Goal: Transaction & Acquisition: Book appointment/travel/reservation

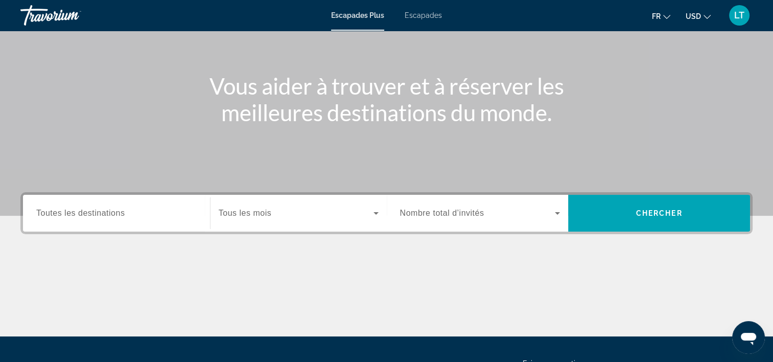
scroll to position [153, 0]
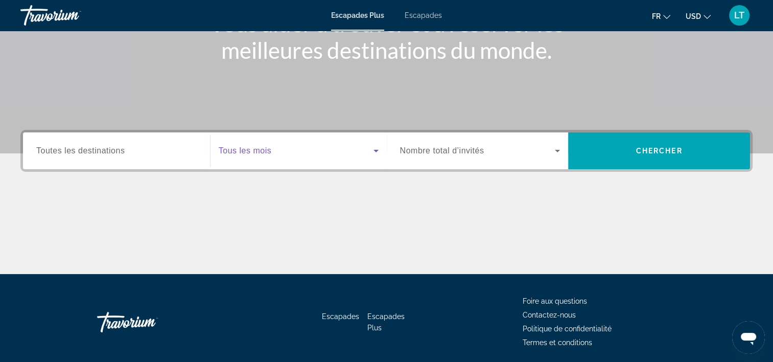
click at [372, 151] on icon "Widget de recherche" at bounding box center [376, 151] width 12 height 12
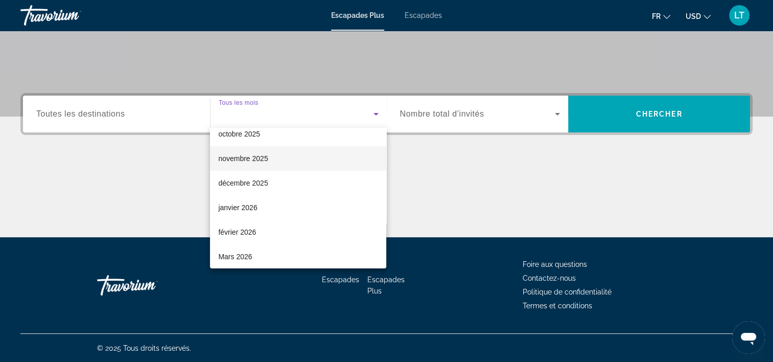
scroll to position [51, 0]
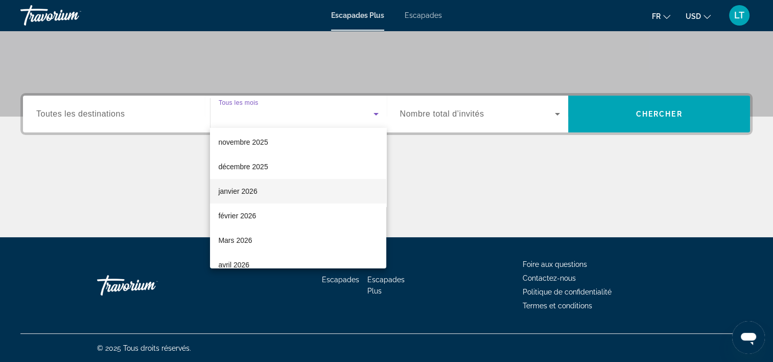
click at [262, 192] on mat-option "janvier 2026" at bounding box center [298, 191] width 176 height 25
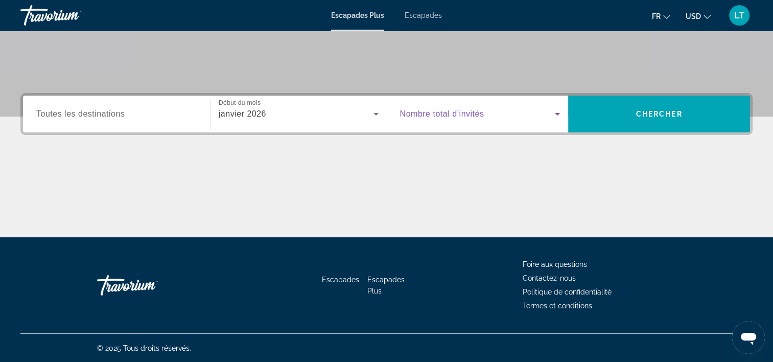
click at [556, 110] on icon "Widget de recherche" at bounding box center [557, 114] width 12 height 12
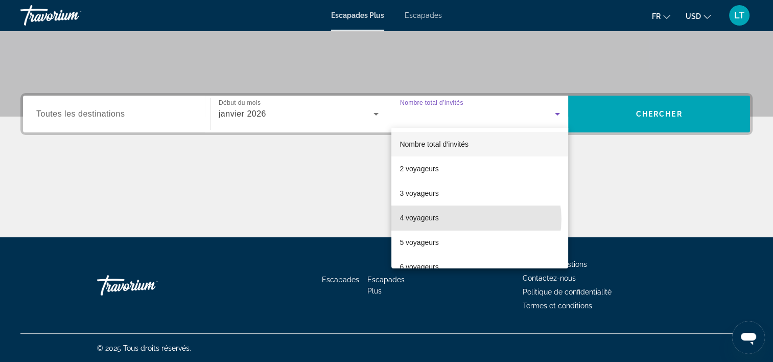
click at [475, 219] on mat-option "4 voyageurs" at bounding box center [480, 217] width 177 height 25
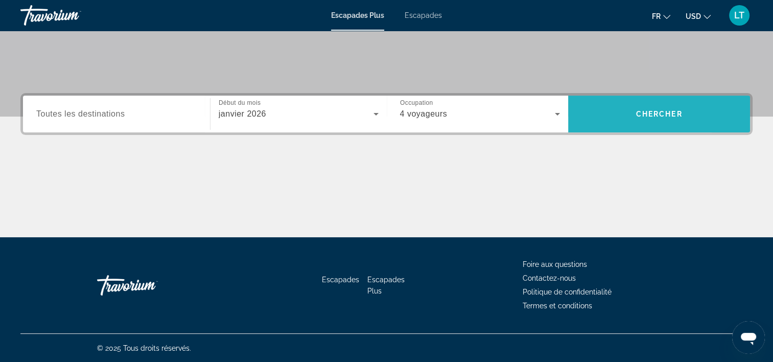
click at [602, 107] on span "Rechercher" at bounding box center [659, 114] width 182 height 25
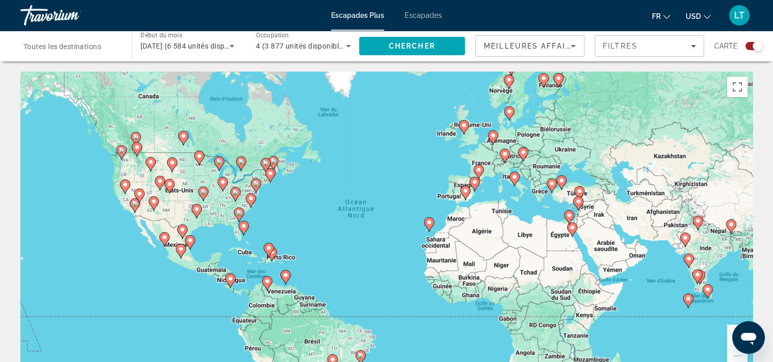
click at [550, 187] on icon "Contenu principal" at bounding box center [551, 185] width 9 height 13
click at [732, 87] on button "Passer en plein écran" at bounding box center [737, 87] width 20 height 20
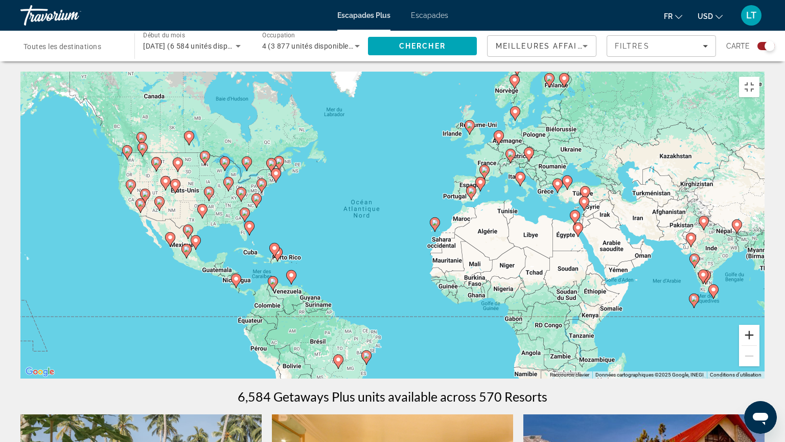
drag, startPoint x: 769, startPoint y: 396, endPoint x: 759, endPoint y: 389, distance: 11.7
click at [759, 345] on button "Zoom avant" at bounding box center [749, 335] width 20 height 20
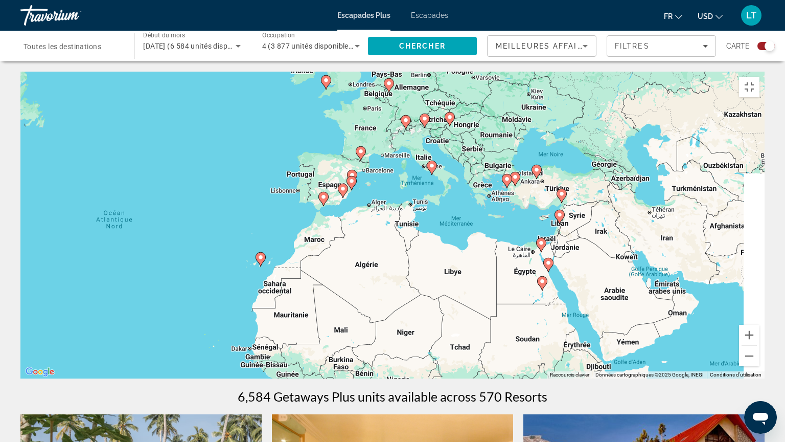
drag, startPoint x: 613, startPoint y: 264, endPoint x: 435, endPoint y: 292, distance: 180.1
click at [433, 291] on div "Pour activer le glissement avec le clavier, appuyez sur Alt+Entrée. Une fois ce…" at bounding box center [392, 225] width 744 height 307
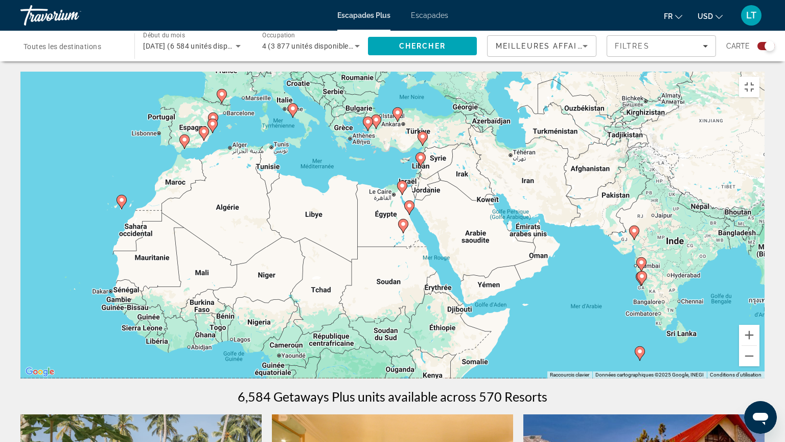
drag, startPoint x: 602, startPoint y: 266, endPoint x: 462, endPoint y: 209, distance: 151.3
click at [462, 209] on div "Pour activer le glissement avec le clavier, appuyez sur Alt+Entrée. Une fois ce…" at bounding box center [392, 225] width 744 height 307
click at [638, 350] on icon "Contenu principal" at bounding box center [639, 353] width 9 height 13
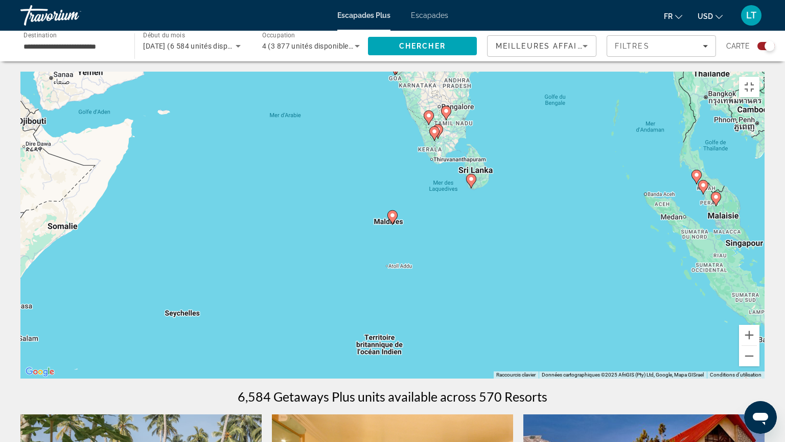
click at [392, 213] on image "Contenu principal" at bounding box center [392, 215] width 6 height 6
type input "**********"
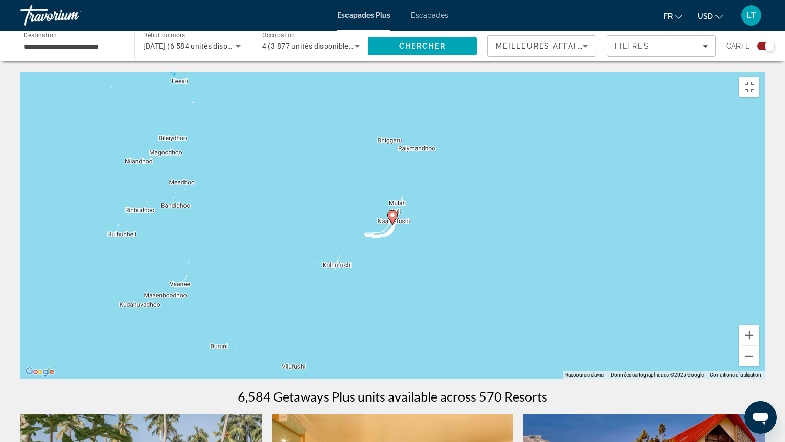
click at [393, 212] on image "Contenu principal" at bounding box center [392, 215] width 6 height 6
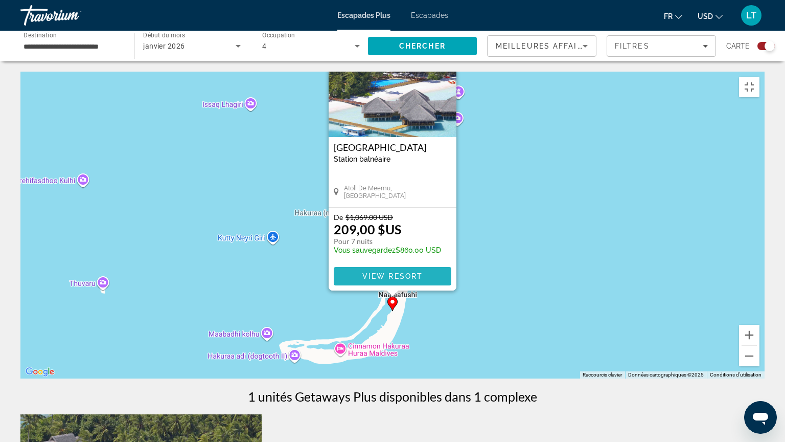
drag, startPoint x: 410, startPoint y: 254, endPoint x: 387, endPoint y: 273, distance: 29.8
click at [387, 273] on span "View Resort" at bounding box center [392, 276] width 60 height 8
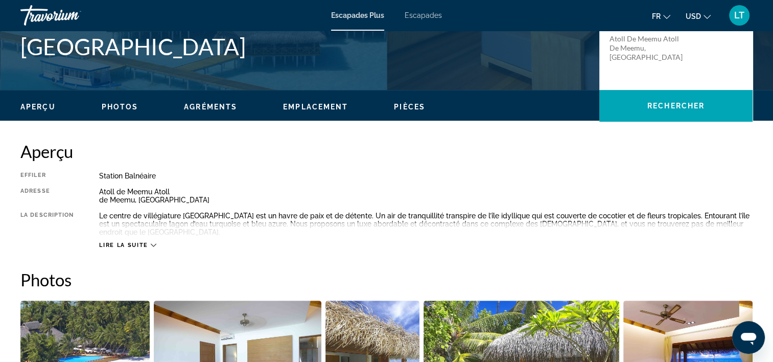
scroll to position [307, 0]
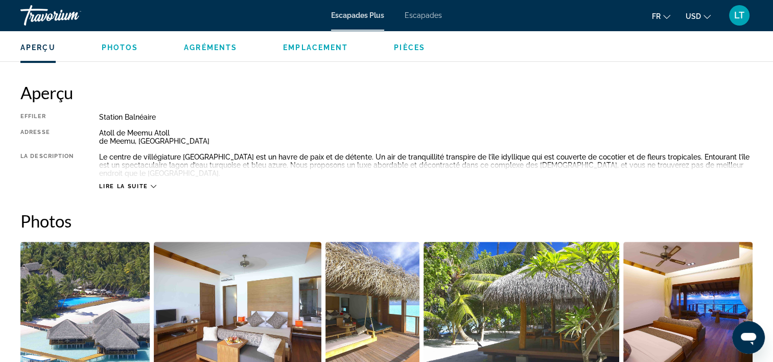
click at [151, 183] on icon "Contenu principal" at bounding box center [154, 186] width 6 height 6
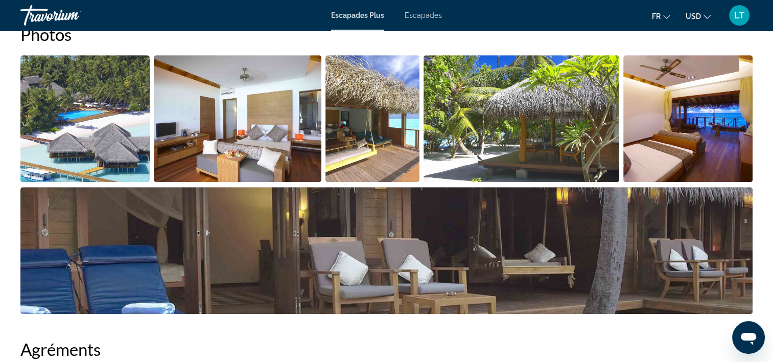
scroll to position [511, 0]
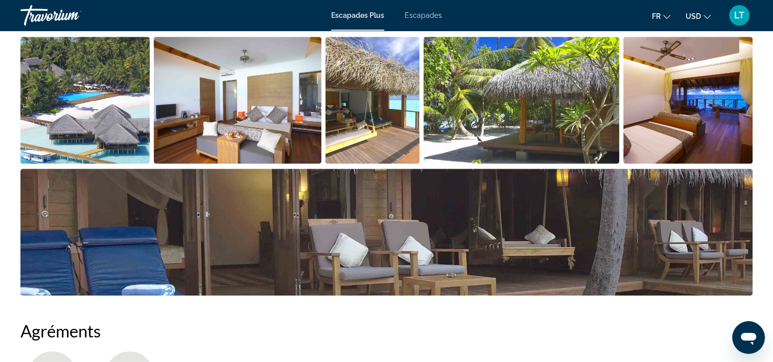
click at [86, 127] on img "Ouvrir le curseur d’image en plein écran" at bounding box center [84, 100] width 129 height 127
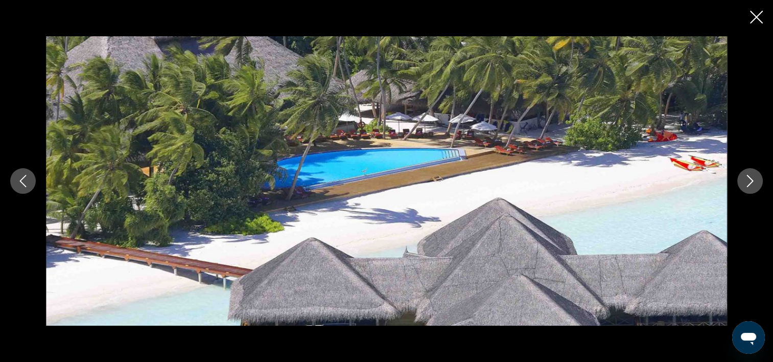
click at [750, 179] on icon "Image suivante" at bounding box center [750, 181] width 12 height 12
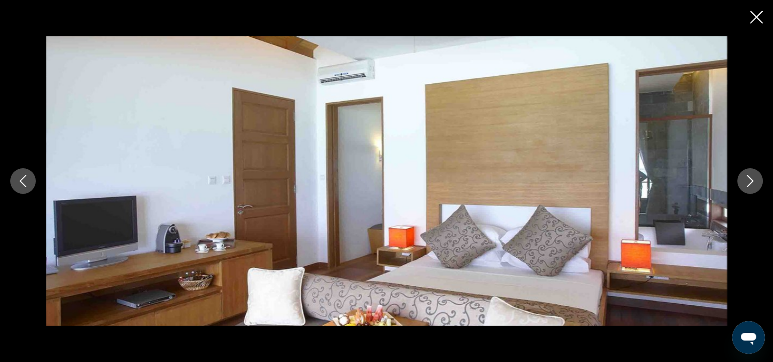
click at [750, 179] on icon "Image suivante" at bounding box center [750, 181] width 12 height 12
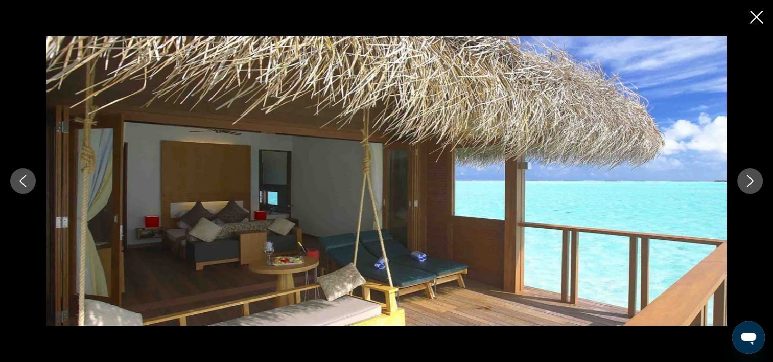
click at [750, 179] on icon "Image suivante" at bounding box center [750, 181] width 12 height 12
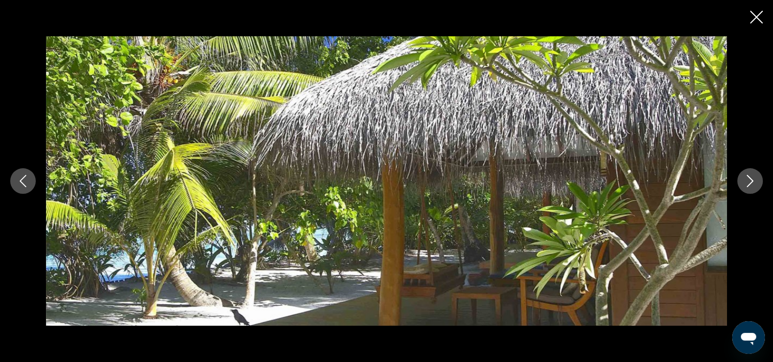
click at [750, 179] on icon "Image suivante" at bounding box center [750, 181] width 12 height 12
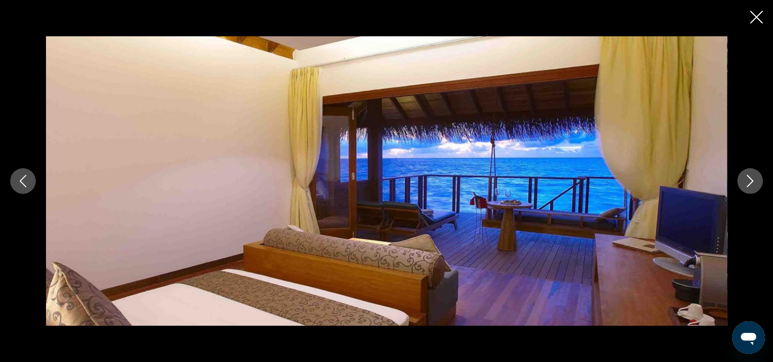
click at [750, 179] on icon "Image suivante" at bounding box center [750, 181] width 12 height 12
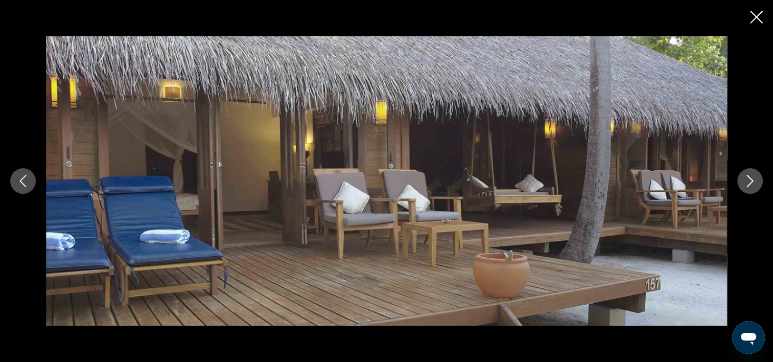
click at [750, 179] on icon "Image suivante" at bounding box center [750, 181] width 12 height 12
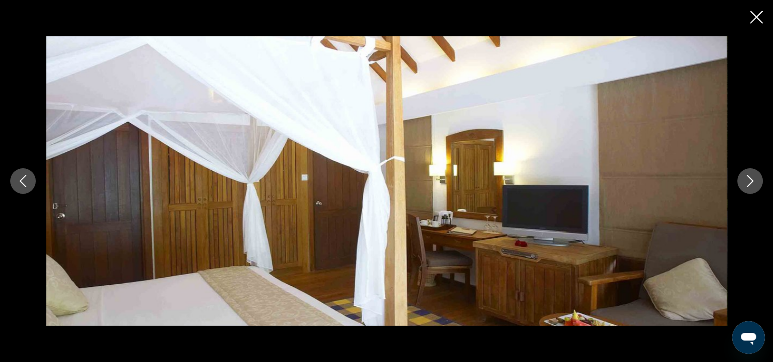
click at [750, 179] on icon "Image suivante" at bounding box center [750, 181] width 12 height 12
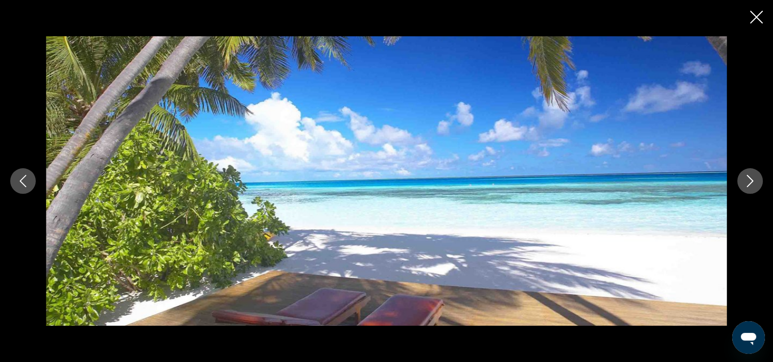
click at [750, 179] on icon "Image suivante" at bounding box center [750, 181] width 12 height 12
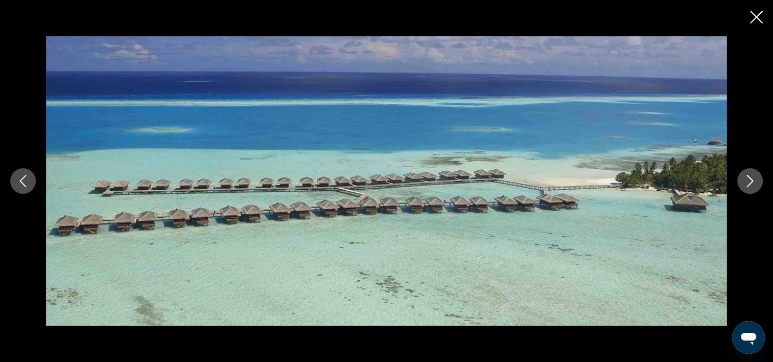
click at [750, 179] on icon "Image suivante" at bounding box center [750, 181] width 12 height 12
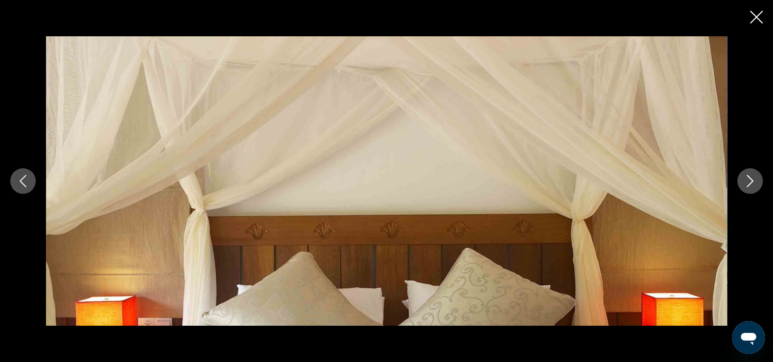
click at [752, 180] on icon "Image suivante" at bounding box center [750, 181] width 7 height 12
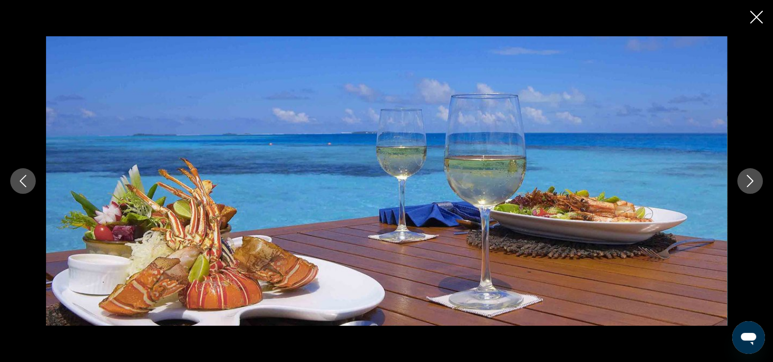
click at [752, 180] on icon "Image suivante" at bounding box center [750, 181] width 7 height 12
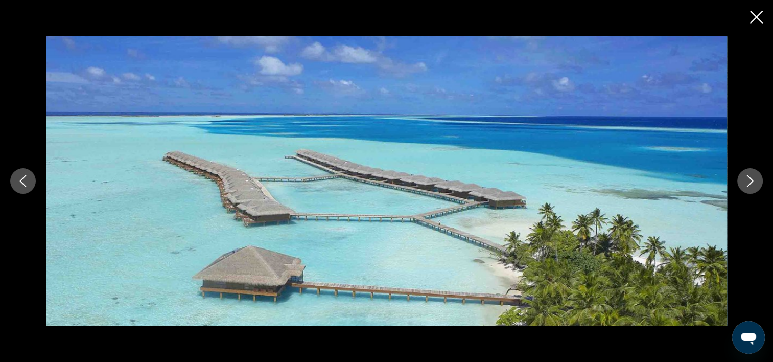
click at [752, 180] on icon "Image suivante" at bounding box center [750, 181] width 7 height 12
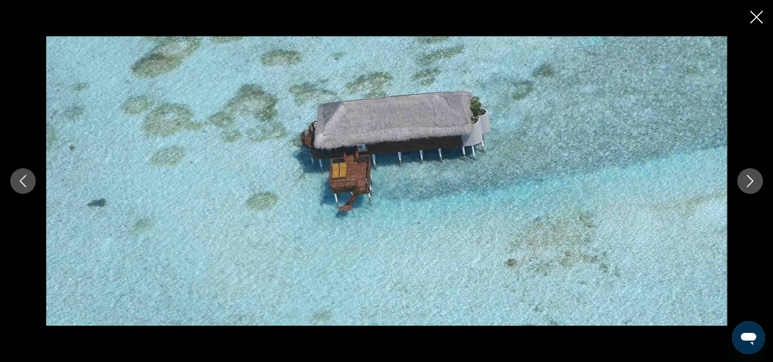
click at [752, 180] on icon "Image suivante" at bounding box center [750, 181] width 7 height 12
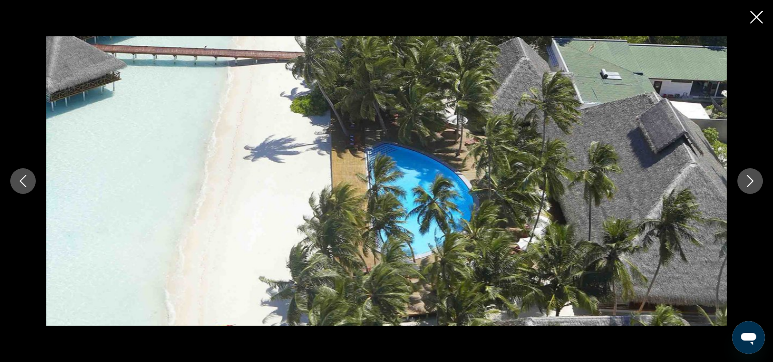
click at [756, 14] on icon "Fermer le diaporama" at bounding box center [756, 17] width 13 height 13
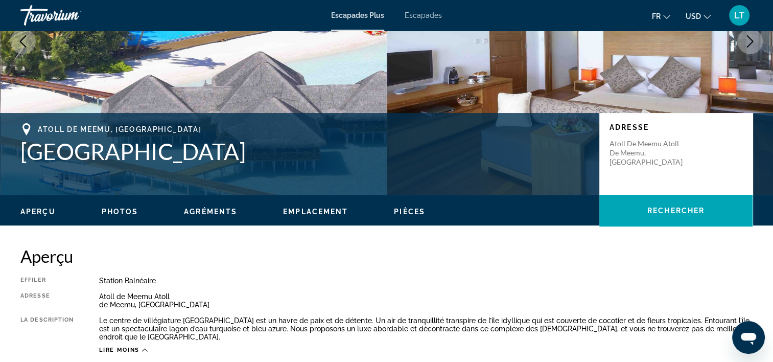
scroll to position [0, 0]
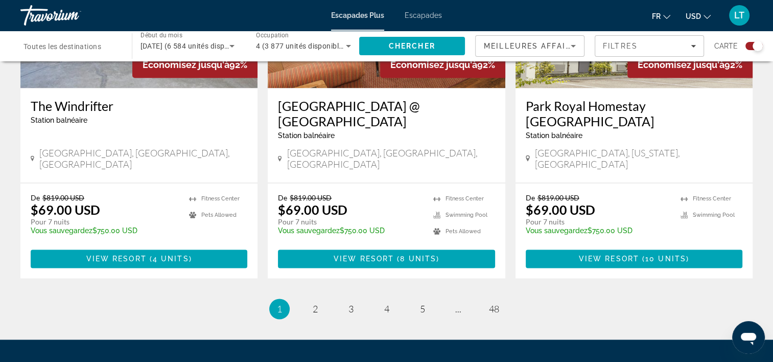
scroll to position [1623, 0]
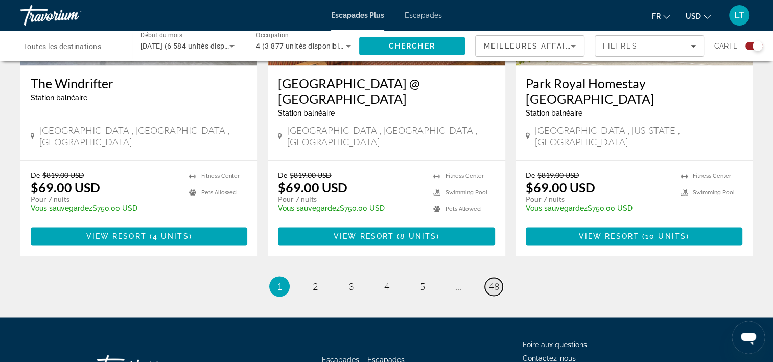
click at [493, 281] on span "48" at bounding box center [494, 286] width 10 height 11
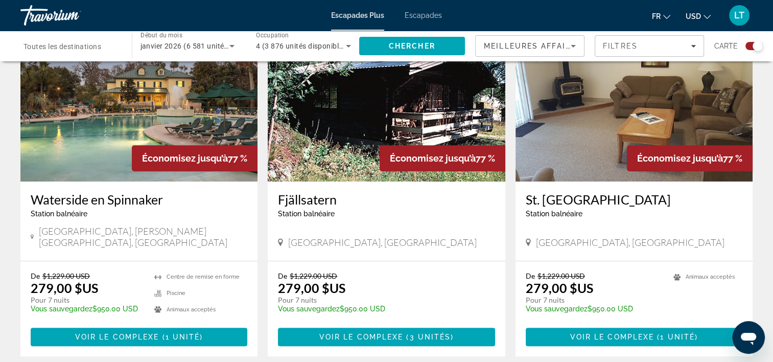
scroll to position [514, 0]
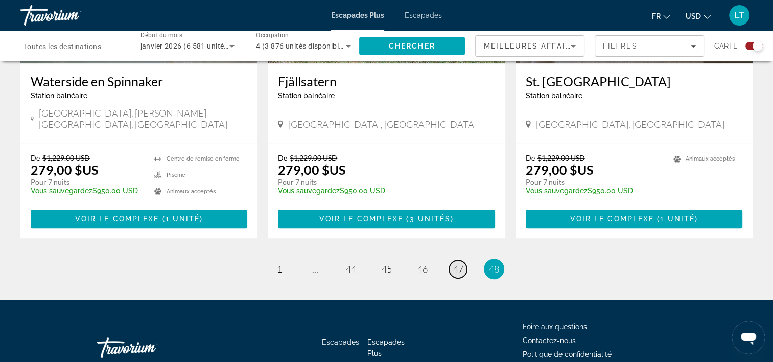
click at [459, 263] on span "47" at bounding box center [458, 268] width 10 height 11
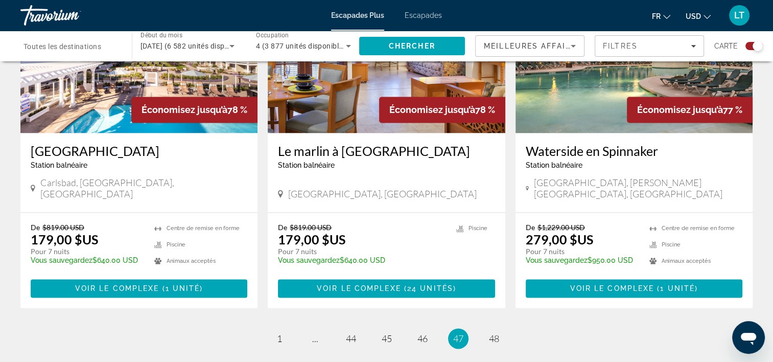
scroll to position [1584, 0]
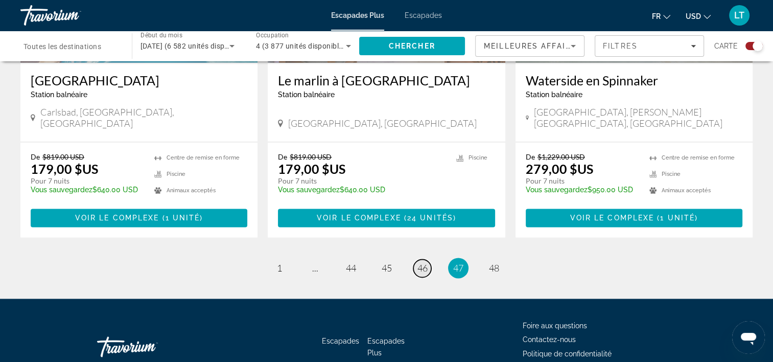
click at [419, 262] on span "46" at bounding box center [423, 267] width 10 height 11
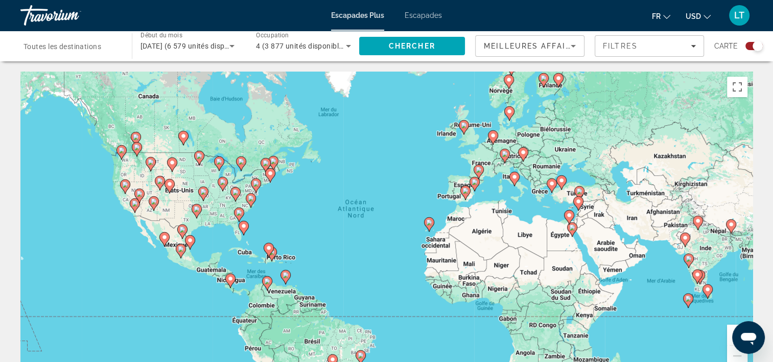
click at [687, 302] on icon "Contenu principal" at bounding box center [687, 300] width 9 height 13
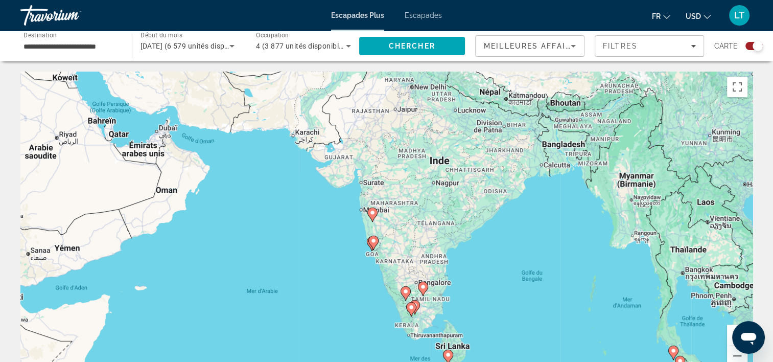
drag, startPoint x: 314, startPoint y: 188, endPoint x: 305, endPoint y: 347, distance: 159.7
click at [305, 349] on div "Pour activer le glissement avec le clavier, appuyez sur Alt+Entrée. Une fois ce…" at bounding box center [386, 225] width 732 height 307
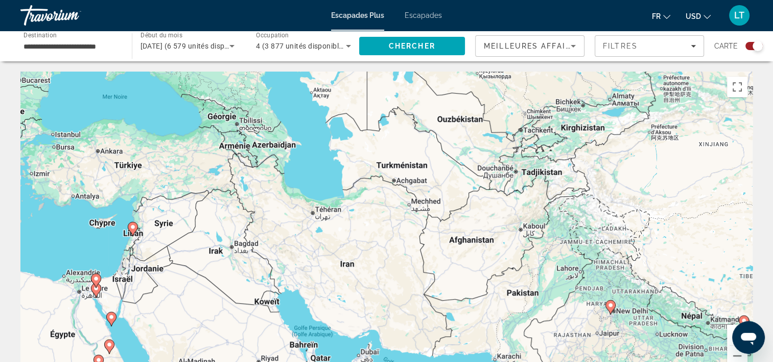
drag, startPoint x: 435, startPoint y: 202, endPoint x: 637, endPoint y: 369, distance: 262.5
click at [637, 361] on html "**********" at bounding box center [386, 181] width 773 height 362
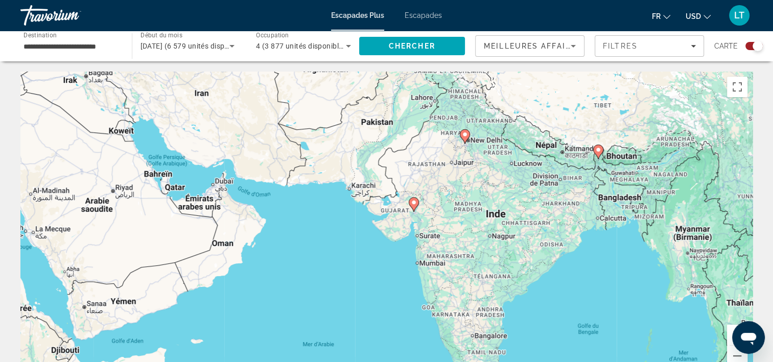
drag, startPoint x: 470, startPoint y: 226, endPoint x: 311, endPoint y: 33, distance: 250.6
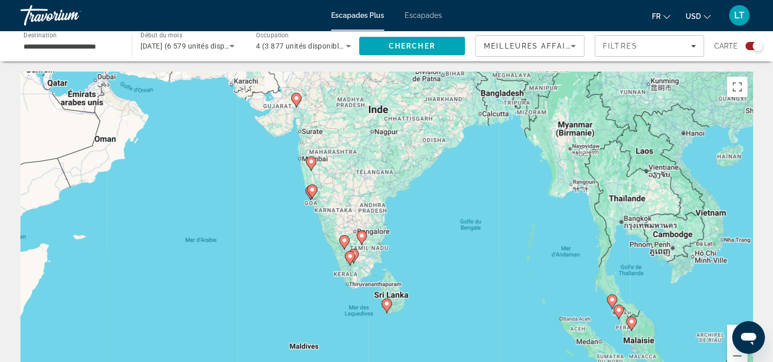
drag, startPoint x: 519, startPoint y: 193, endPoint x: 397, endPoint y: 78, distance: 167.8
click at [397, 78] on div "Pour activer le glissement avec le clavier, appuyez sur Alt+Entrée. Une fois ce…" at bounding box center [386, 225] width 732 height 307
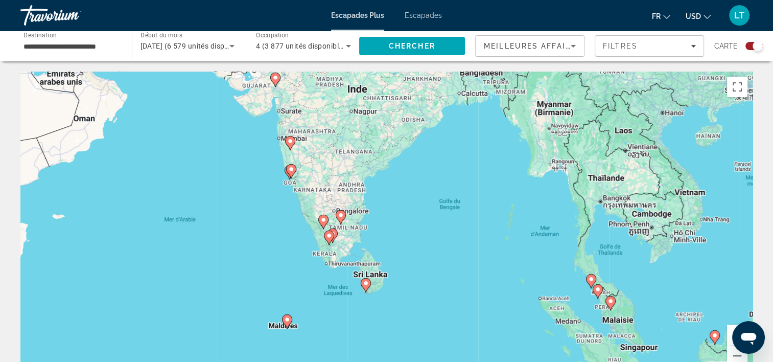
click at [288, 321] on image "Contenu principal" at bounding box center [287, 319] width 6 height 6
type input "**********"
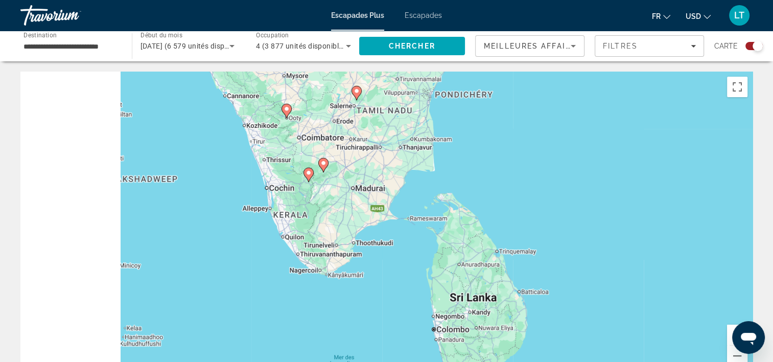
drag, startPoint x: 308, startPoint y: 310, endPoint x: 488, endPoint y: 155, distance: 237.0
click at [488, 155] on div "Pour naviguer, appuyez sur les touches fléchées. Pour activer le glissement ave…" at bounding box center [386, 225] width 732 height 307
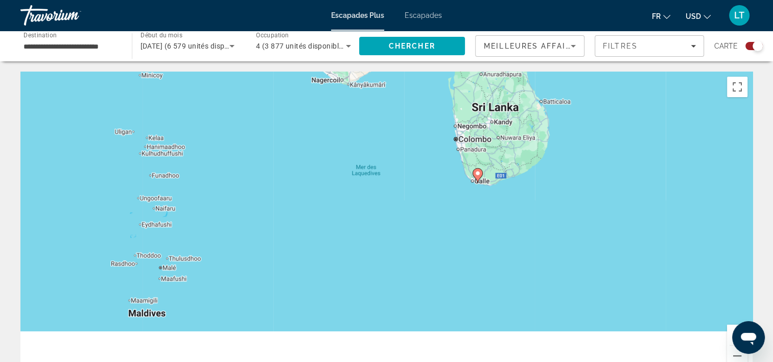
drag, startPoint x: 383, startPoint y: 311, endPoint x: 362, endPoint y: 164, distance: 149.2
click at [361, 158] on div "Pour naviguer, appuyez sur les touches fléchées. Pour activer le glissement ave…" at bounding box center [386, 225] width 732 height 307
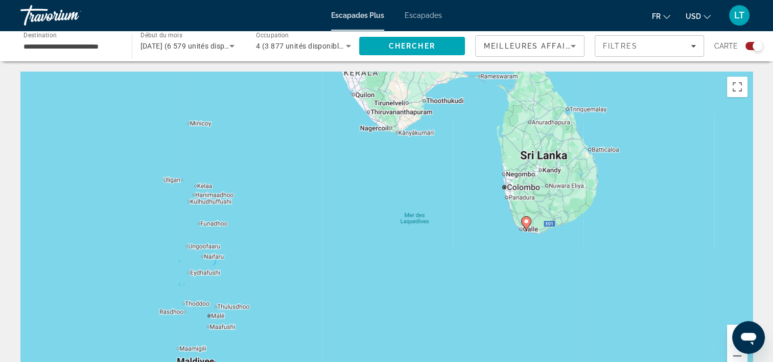
drag, startPoint x: 299, startPoint y: 195, endPoint x: 358, endPoint y: 301, distance: 120.6
click at [358, 301] on div "Pour naviguer, appuyez sur les touches fléchées. Pour activer le glissement ave…" at bounding box center [386, 225] width 732 height 307
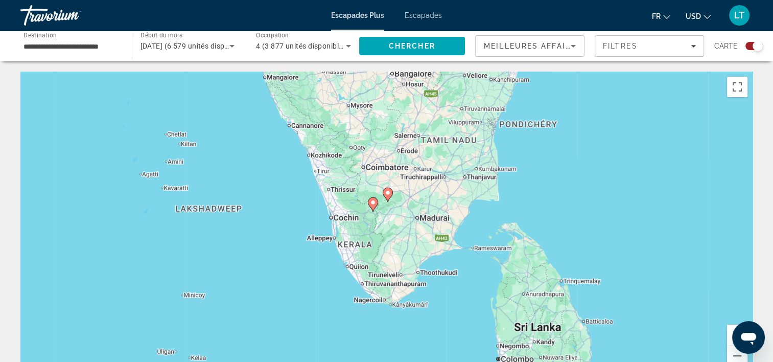
drag, startPoint x: 306, startPoint y: 190, endPoint x: 297, endPoint y: 357, distance: 167.3
click at [298, 361] on html "**********" at bounding box center [386, 181] width 773 height 362
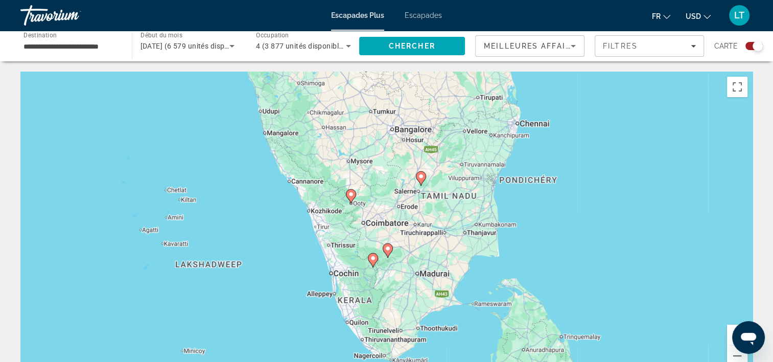
drag, startPoint x: 292, startPoint y: 237, endPoint x: 292, endPoint y: 286, distance: 48.6
click at [291, 291] on div "Pour naviguer, appuyez sur les touches fléchées. Pour activer le glissement ave…" at bounding box center [386, 225] width 732 height 307
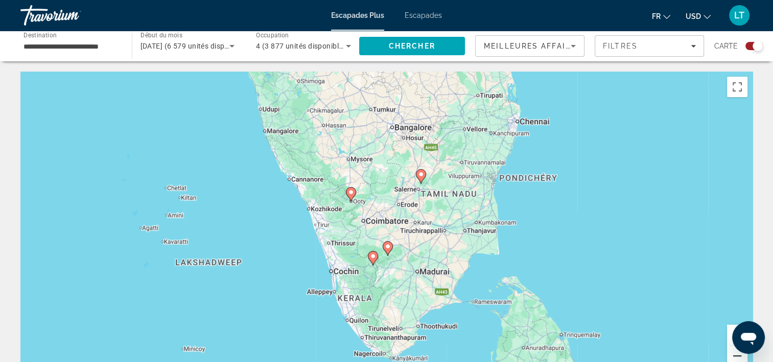
click at [736, 356] on button "Zoom arrière" at bounding box center [737, 356] width 20 height 20
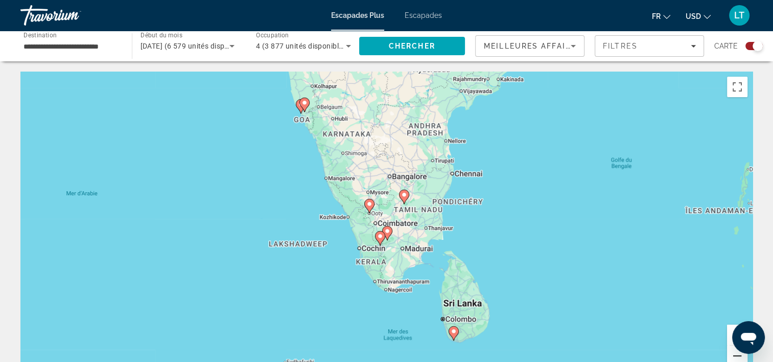
click at [736, 356] on button "Zoom arrière" at bounding box center [737, 356] width 20 height 20
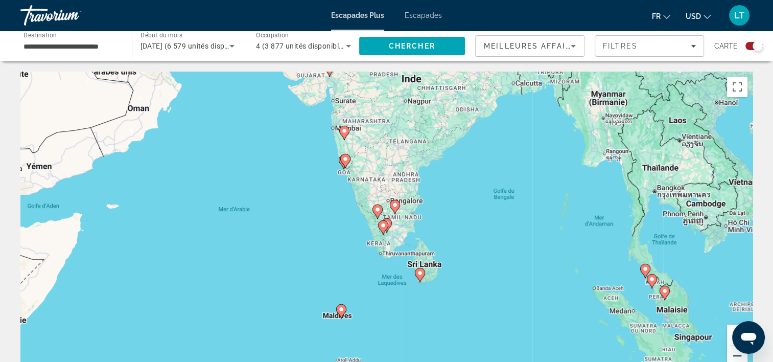
click at [736, 356] on button "Zoom arrière" at bounding box center [737, 356] width 20 height 20
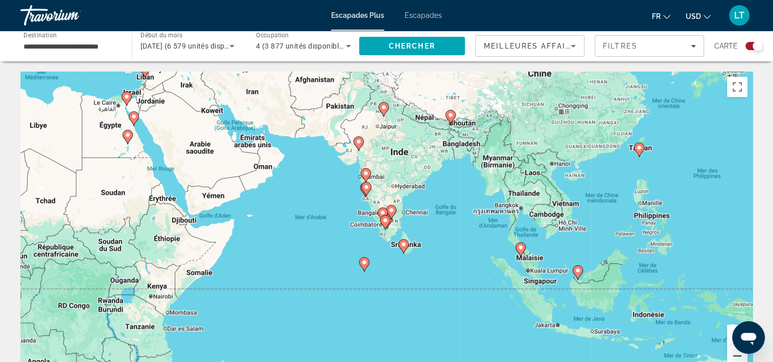
click at [736, 356] on button "Zoom arrière" at bounding box center [737, 356] width 20 height 20
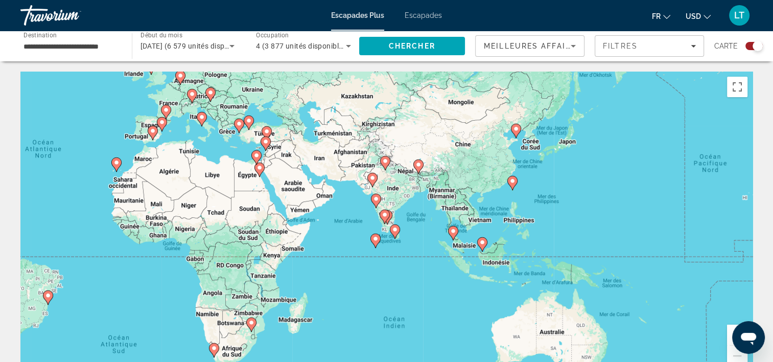
click at [375, 243] on icon "Contenu principal" at bounding box center [375, 240] width 9 height 13
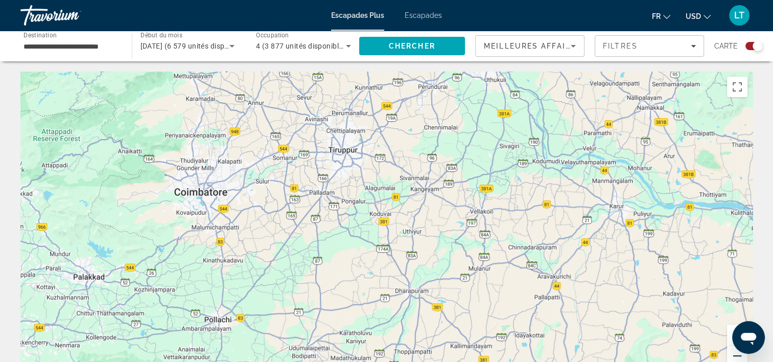
click at [741, 357] on button "Zoom arrière" at bounding box center [737, 356] width 20 height 20
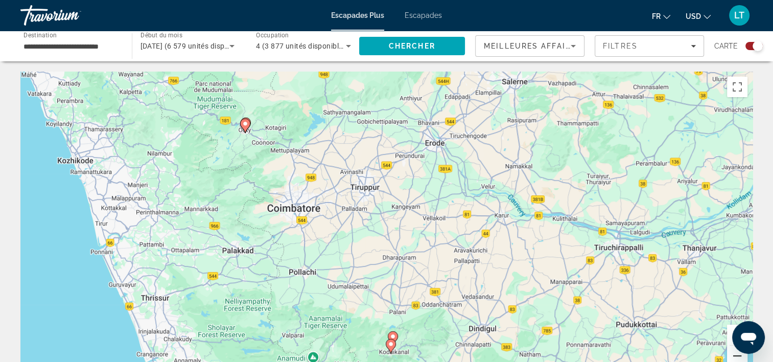
click at [741, 357] on button "Zoom arrière" at bounding box center [737, 356] width 20 height 20
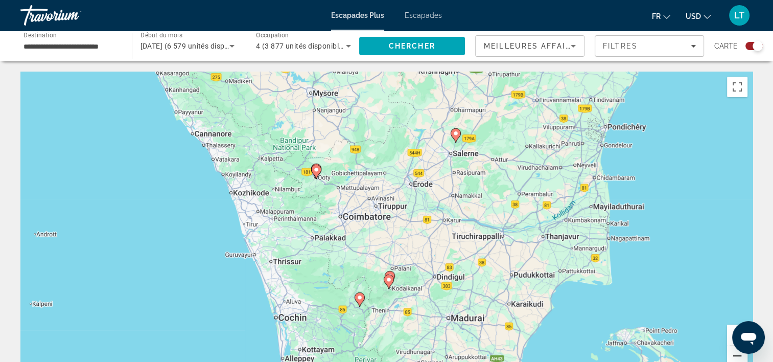
click at [741, 357] on button "Zoom arrière" at bounding box center [737, 356] width 20 height 20
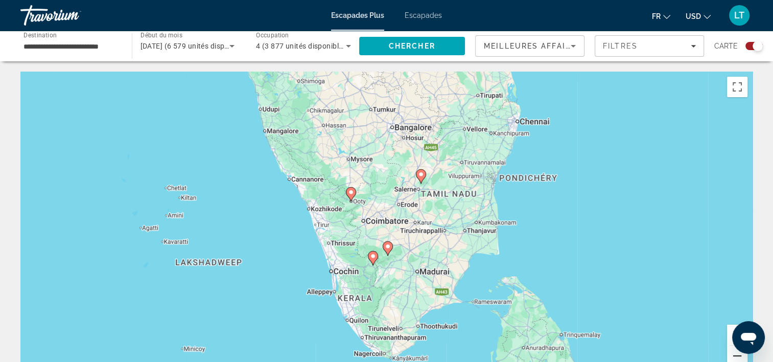
click at [741, 357] on button "Zoom arrière" at bounding box center [737, 356] width 20 height 20
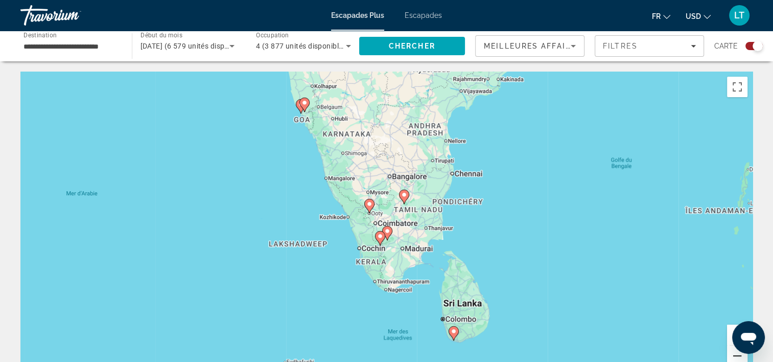
click at [741, 357] on button "Zoom arrière" at bounding box center [737, 356] width 20 height 20
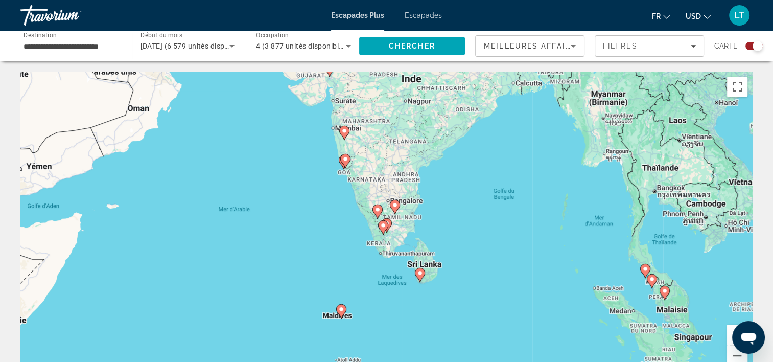
click at [341, 313] on icon "Contenu principal" at bounding box center [340, 311] width 9 height 13
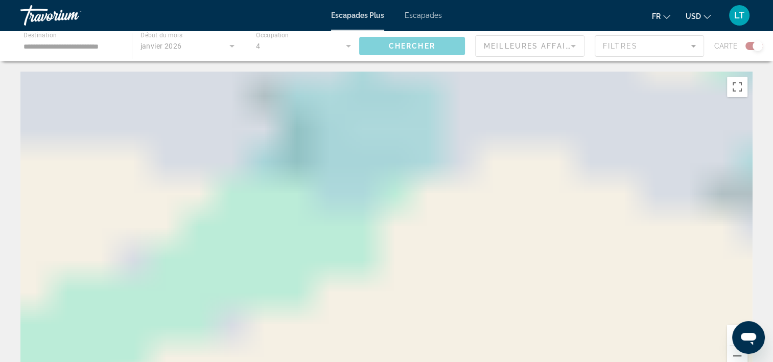
click at [341, 313] on div "Pour naviguer, appuyez sur les touches fléchées." at bounding box center [386, 225] width 732 height 307
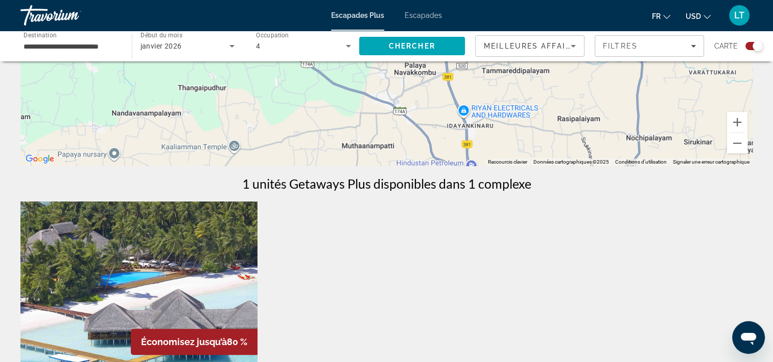
scroll to position [208, 0]
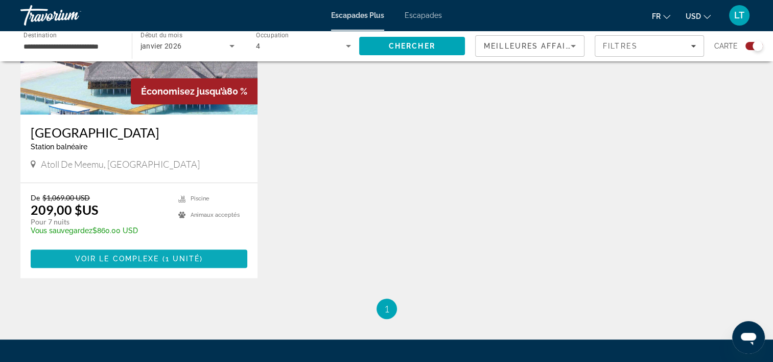
click at [210, 261] on span "Contenu principal" at bounding box center [139, 258] width 217 height 25
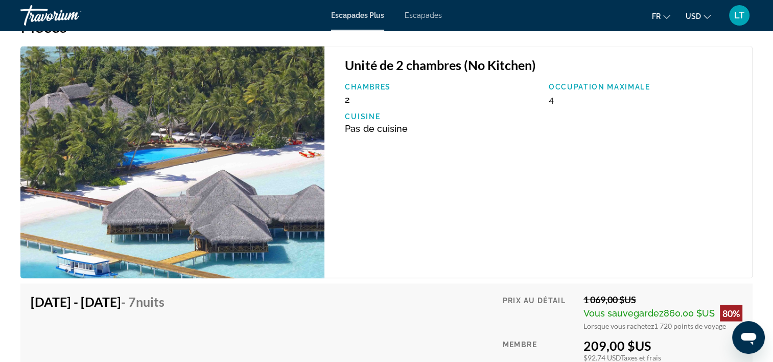
scroll to position [1942, 0]
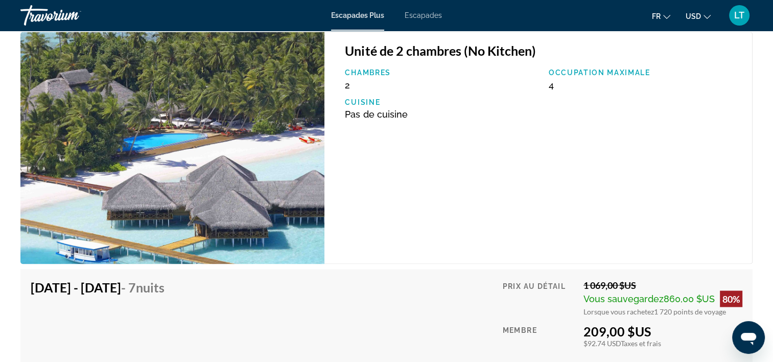
click at [283, 197] on img "Contenu principal" at bounding box center [172, 148] width 304 height 232
click at [260, 147] on img "Contenu principal" at bounding box center [172, 148] width 304 height 232
click at [259, 144] on img "Contenu principal" at bounding box center [172, 148] width 304 height 232
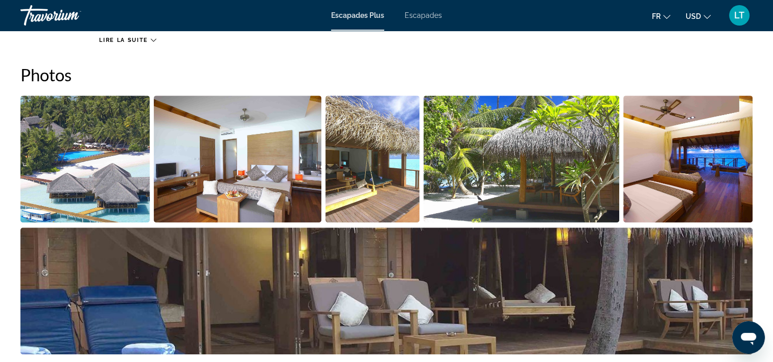
scroll to position [446, 0]
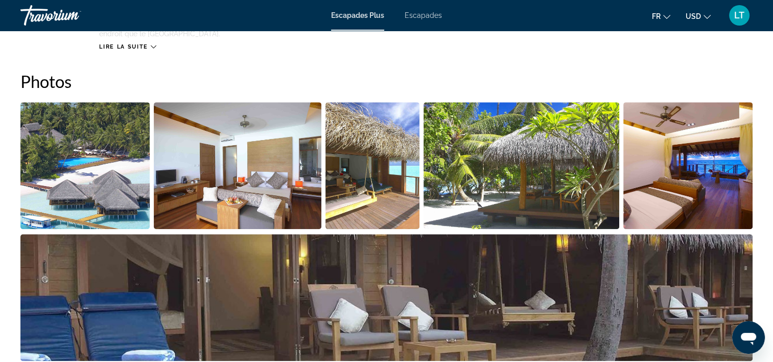
click at [133, 133] on img "Ouvrir le curseur d’image en plein écran" at bounding box center [84, 165] width 129 height 127
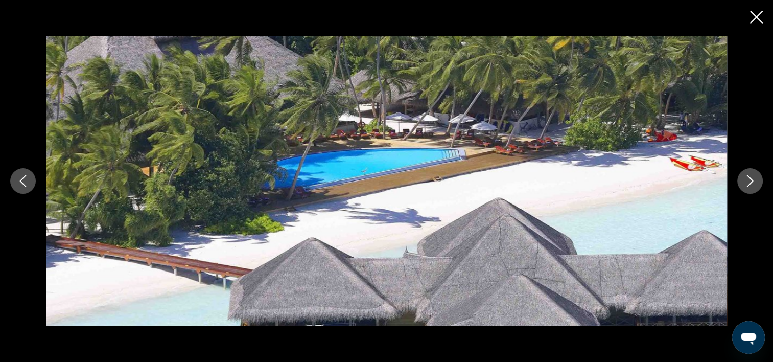
click at [752, 182] on icon "Image suivante" at bounding box center [750, 181] width 12 height 12
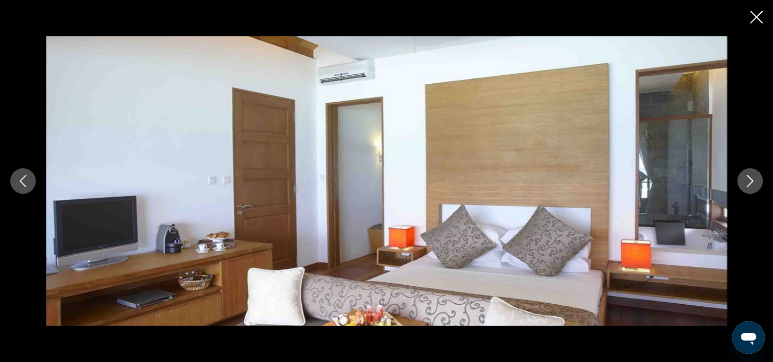
click at [752, 182] on icon "Image suivante" at bounding box center [750, 181] width 12 height 12
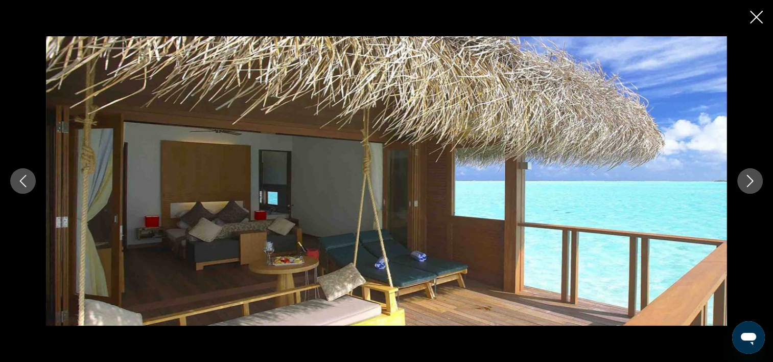
click at [750, 181] on icon "Image suivante" at bounding box center [750, 181] width 12 height 12
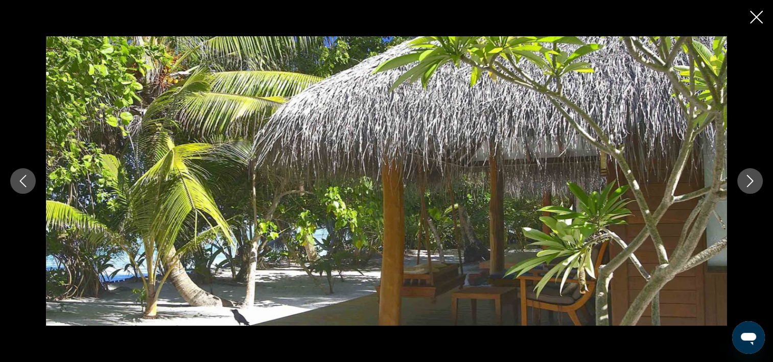
click at [750, 181] on icon "Image suivante" at bounding box center [750, 181] width 12 height 12
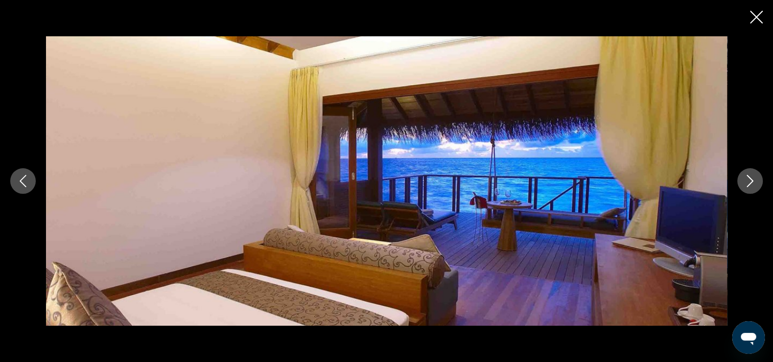
click at [749, 181] on icon "Image suivante" at bounding box center [750, 181] width 12 height 12
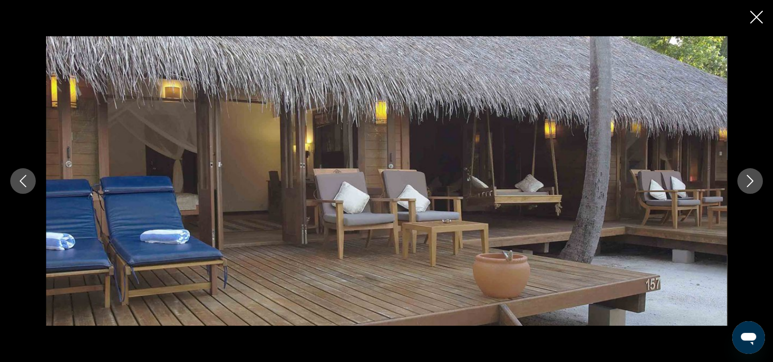
click at [749, 181] on icon "Image suivante" at bounding box center [750, 181] width 12 height 12
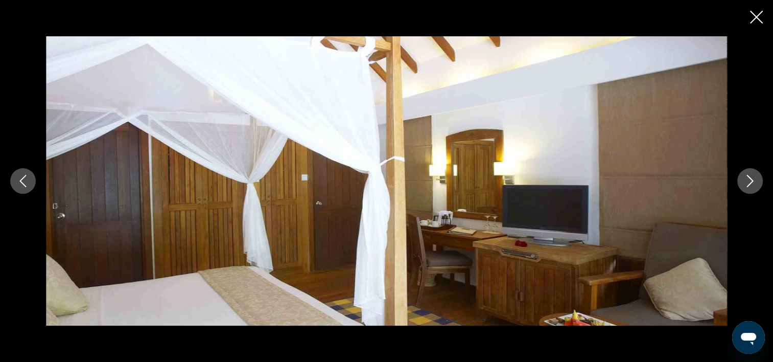
click at [749, 181] on icon "Image suivante" at bounding box center [750, 181] width 12 height 12
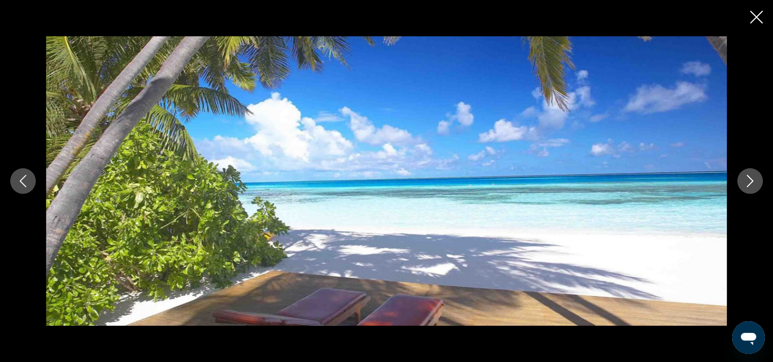
click at [749, 181] on icon "Image suivante" at bounding box center [750, 181] width 12 height 12
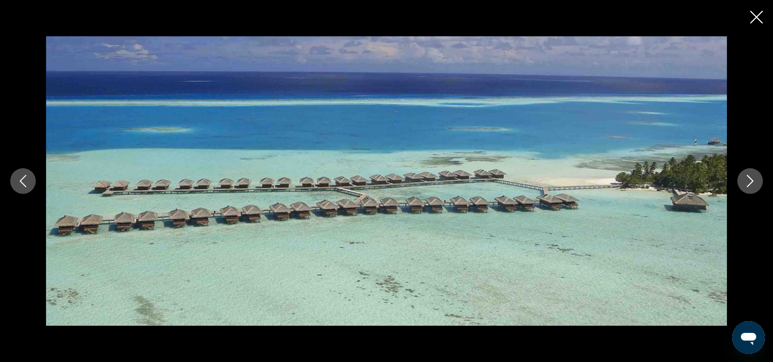
click at [749, 181] on icon "Image suivante" at bounding box center [750, 181] width 12 height 12
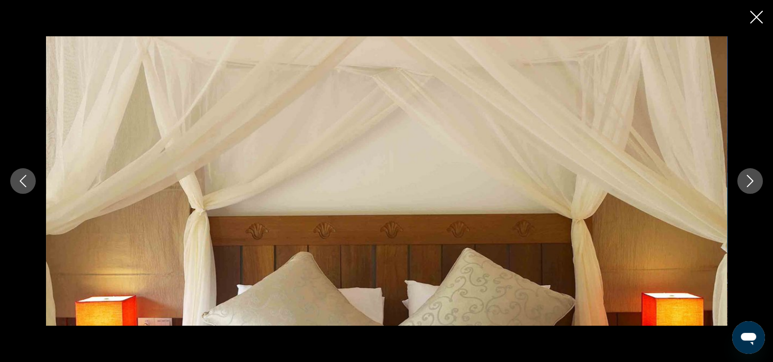
click at [749, 181] on icon "Image suivante" at bounding box center [750, 181] width 12 height 12
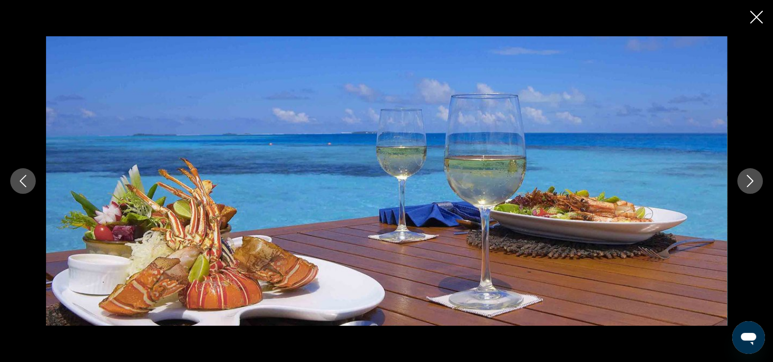
click at [749, 181] on icon "Image suivante" at bounding box center [750, 181] width 12 height 12
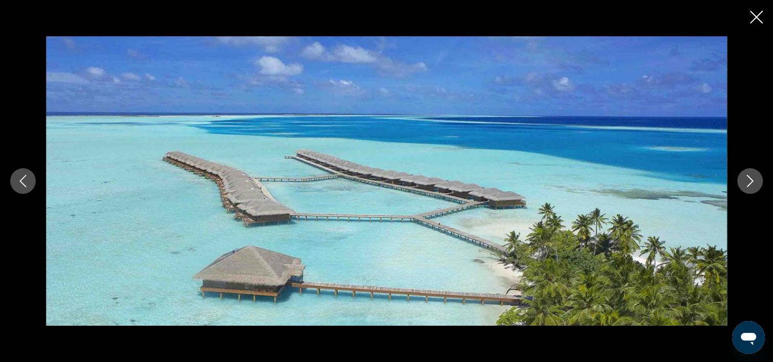
click at [749, 181] on icon "Image suivante" at bounding box center [750, 181] width 12 height 12
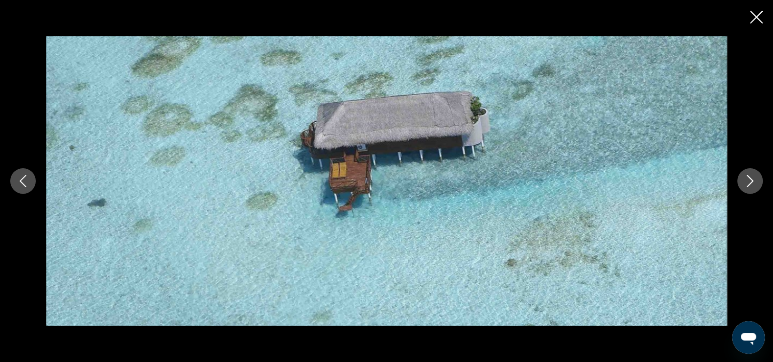
click at [749, 181] on icon "Image suivante" at bounding box center [750, 181] width 12 height 12
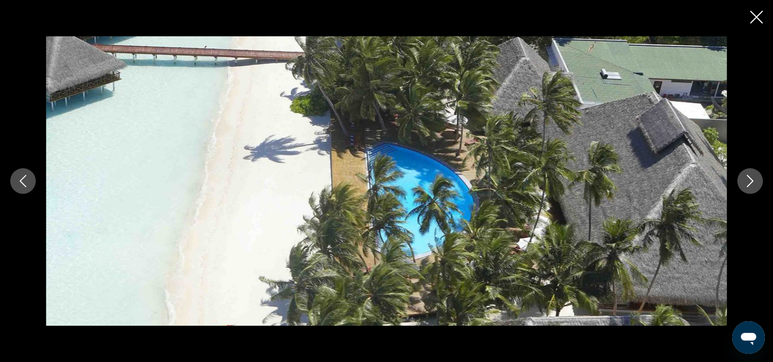
click at [753, 17] on icon "Fermer le diaporama" at bounding box center [756, 17] width 13 height 13
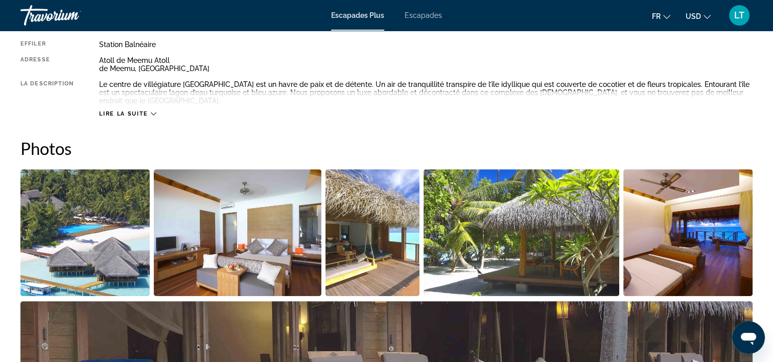
scroll to position [241, 0]
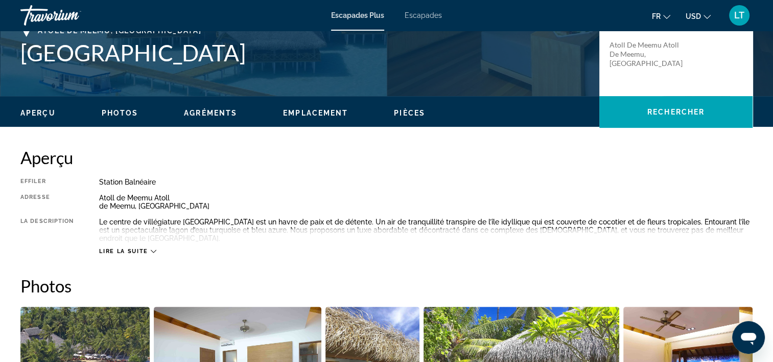
click at [148, 248] on div "Lire la suite" at bounding box center [127, 251] width 57 height 7
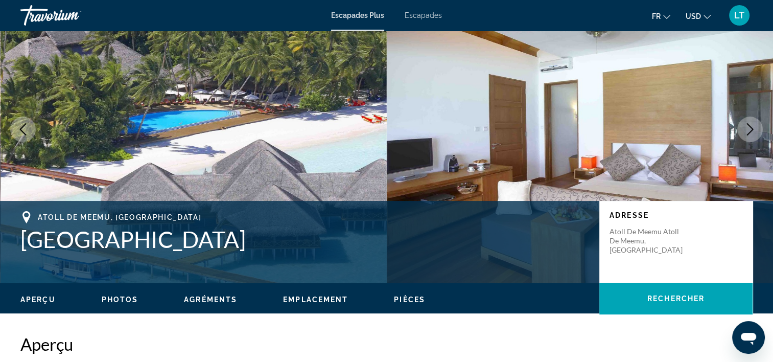
scroll to position [0, 0]
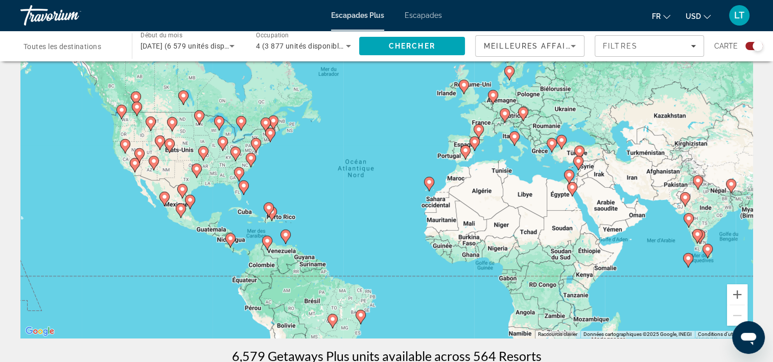
scroll to position [51, 0]
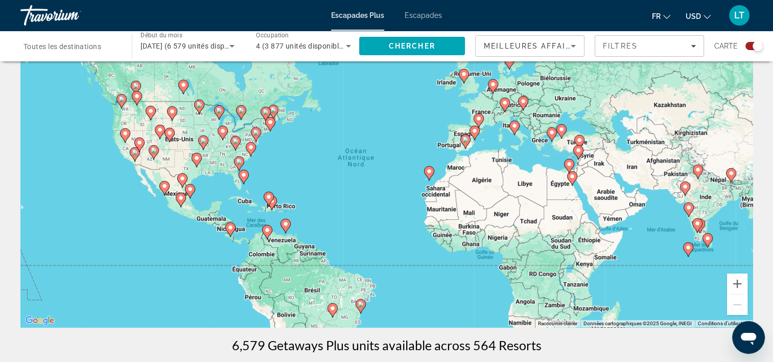
click at [706, 242] on icon "Contenu principal" at bounding box center [707, 240] width 9 height 13
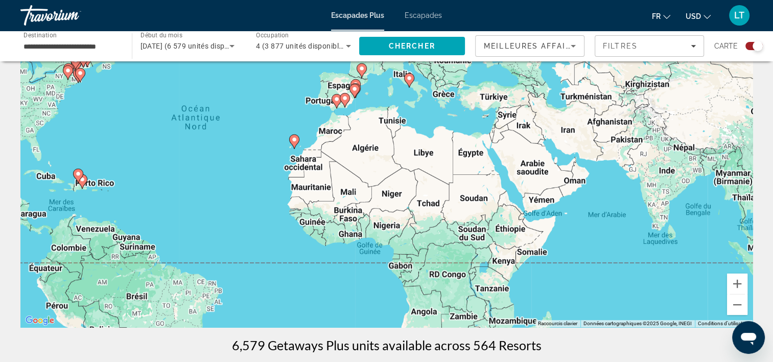
click at [706, 242] on div "Pour activer le glissement avec le clavier, appuyez sur Alt+Entrée. Une fois ce…" at bounding box center [386, 173] width 732 height 307
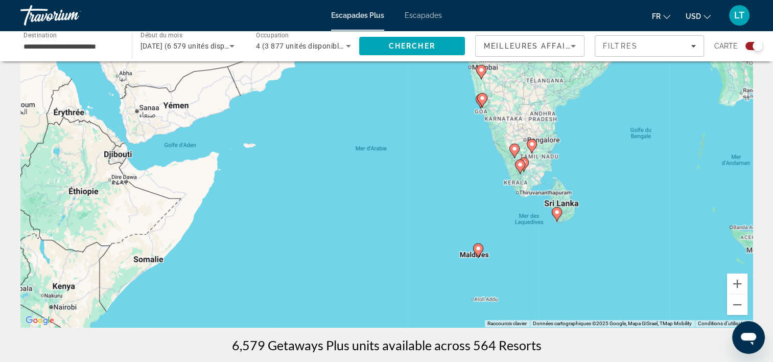
click at [557, 214] on image "Contenu principal" at bounding box center [557, 212] width 6 height 6
type input "**********"
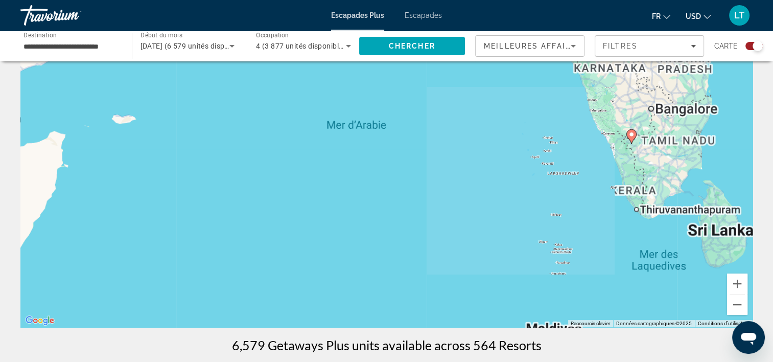
click at [557, 214] on div "Pour activer le glissement avec le clavier, appuyez sur Alt+Entrée. Une fois ce…" at bounding box center [386, 173] width 732 height 307
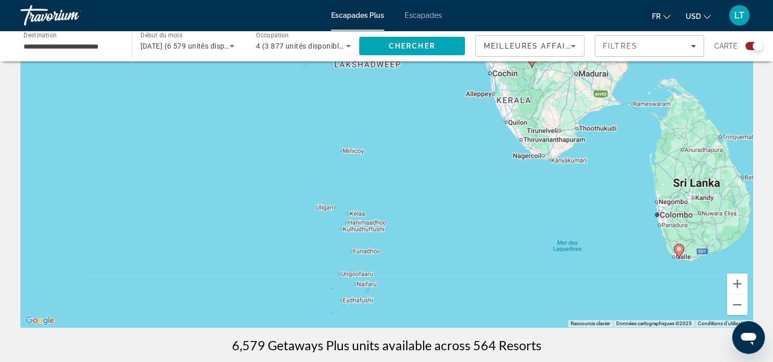
drag, startPoint x: 675, startPoint y: 204, endPoint x: 424, endPoint y: 131, distance: 261.5
click at [438, 134] on div "Pour activer le glissement avec le clavier, appuyez sur Alt+Entrée. Une fois ce…" at bounding box center [386, 173] width 732 height 307
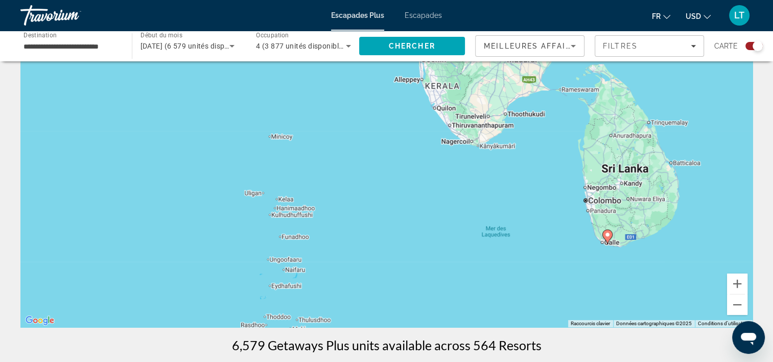
click at [608, 236] on image "Contenu principal" at bounding box center [608, 235] width 6 height 6
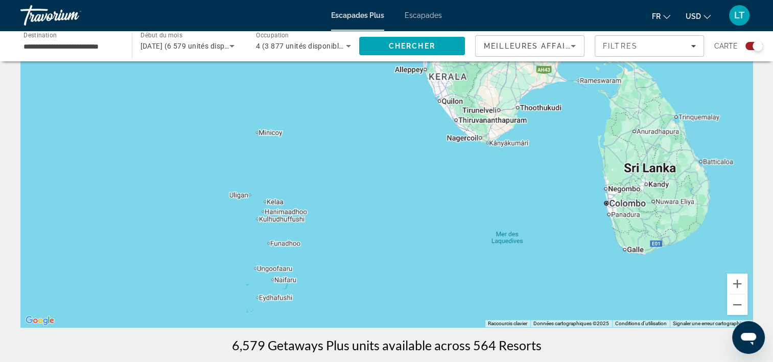
click at [608, 236] on div "Contenu principal" at bounding box center [386, 173] width 732 height 307
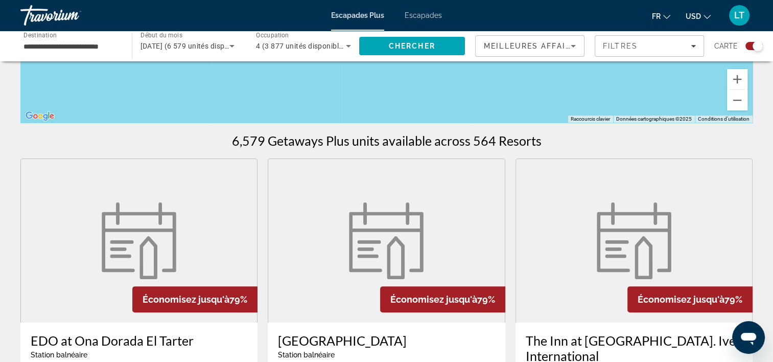
scroll to position [0, 0]
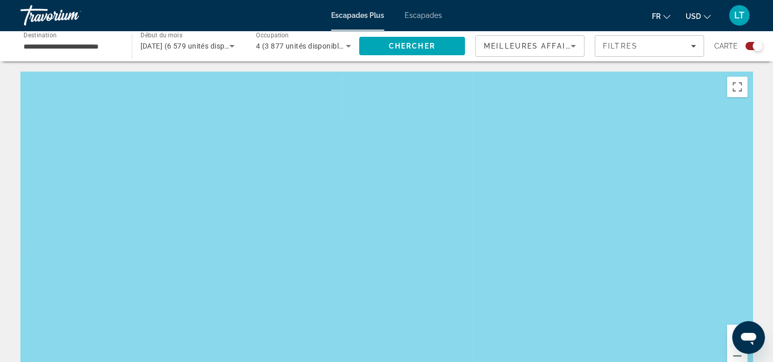
click at [741, 351] on div "Ouvrir la fenêtre de messagerie" at bounding box center [748, 337] width 31 height 31
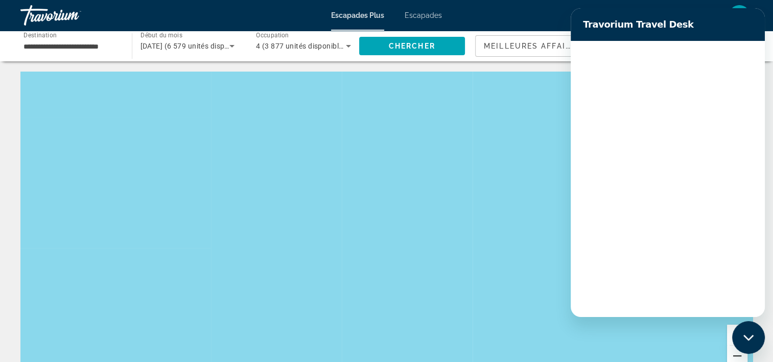
click at [739, 352] on button "Zoom arrière" at bounding box center [737, 356] width 20 height 20
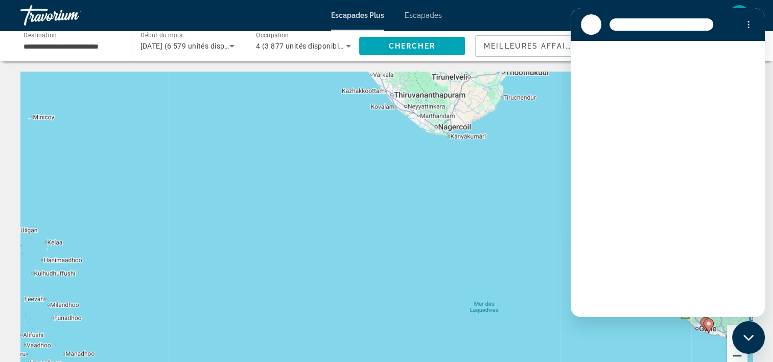
click at [738, 353] on button "Zoom arrière" at bounding box center [737, 356] width 20 height 20
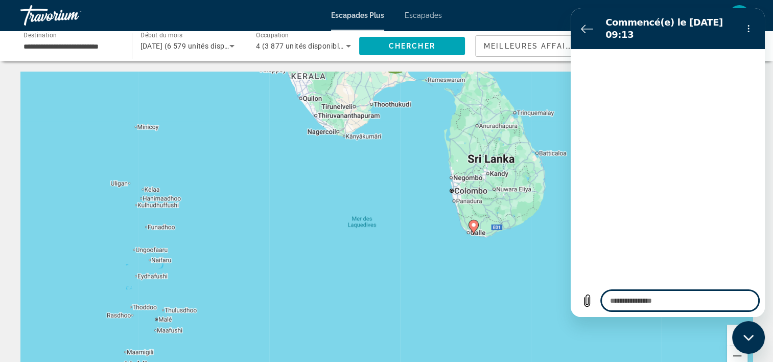
type textarea "*"
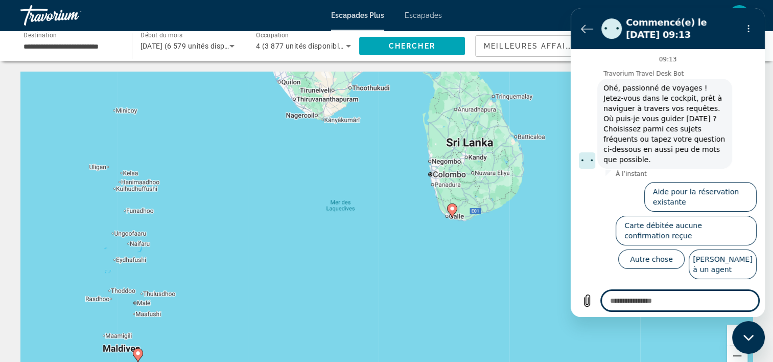
drag, startPoint x: 459, startPoint y: 255, endPoint x: 363, endPoint y: 194, distance: 113.4
click at [363, 194] on div "Pour activer le glissement avec le clavier, appuyez sur Alt+Entrée. Une fois ce…" at bounding box center [386, 225] width 732 height 307
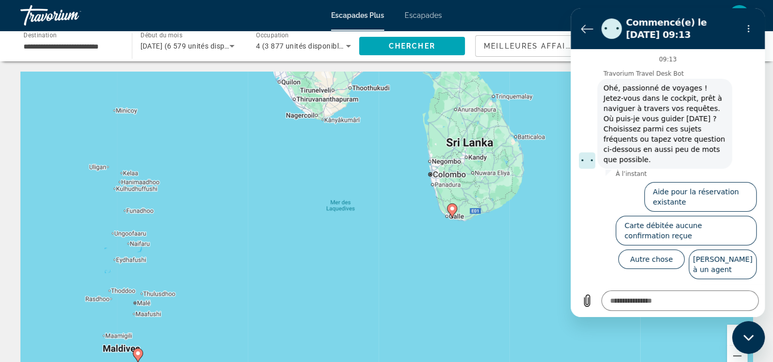
click at [451, 212] on icon "Contenu principal" at bounding box center [451, 210] width 9 height 13
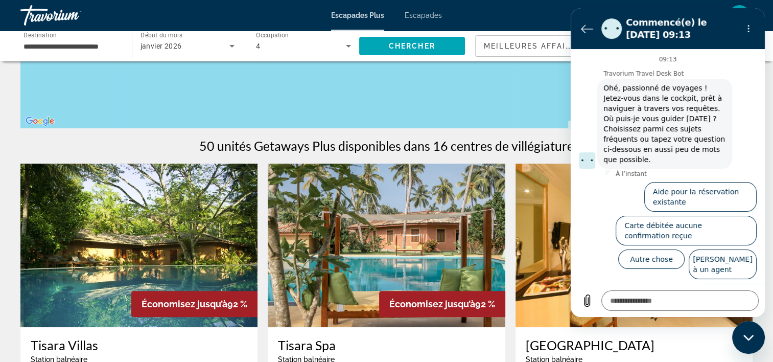
scroll to position [256, 0]
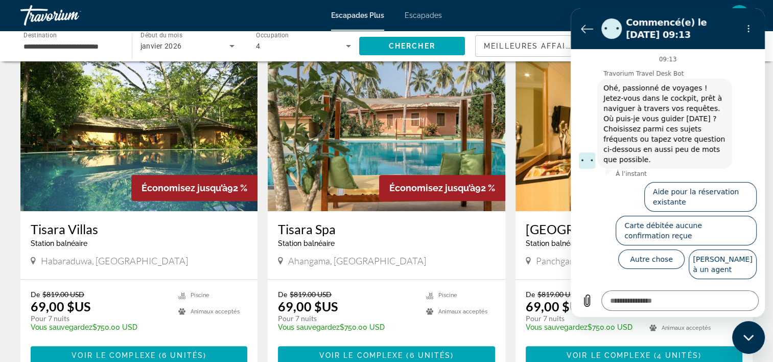
scroll to position [307, 0]
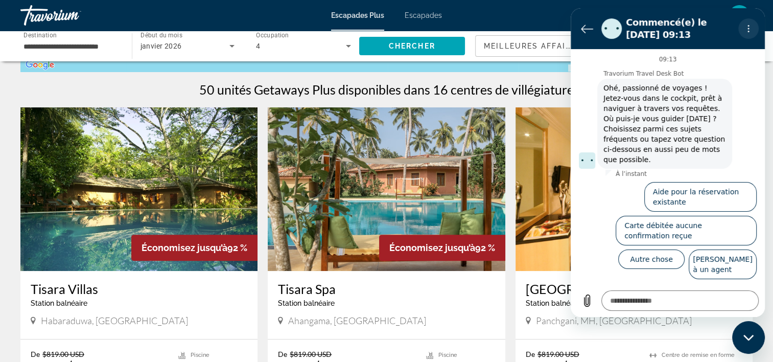
click at [748, 27] on icon "Menu d’options" at bounding box center [749, 29] width 8 height 8
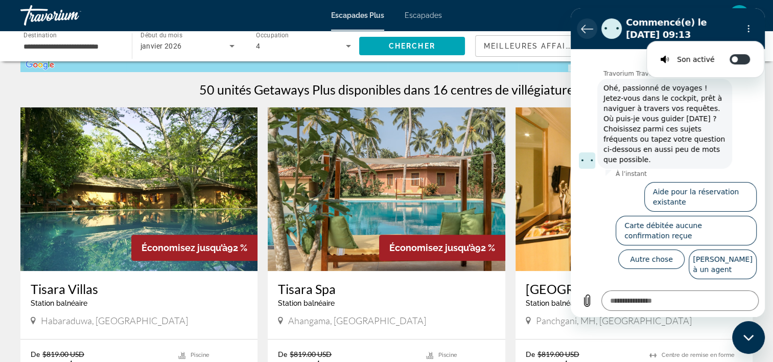
click at [587, 29] on icon "Retour à la liste des conversations" at bounding box center [587, 29] width 11 height 8
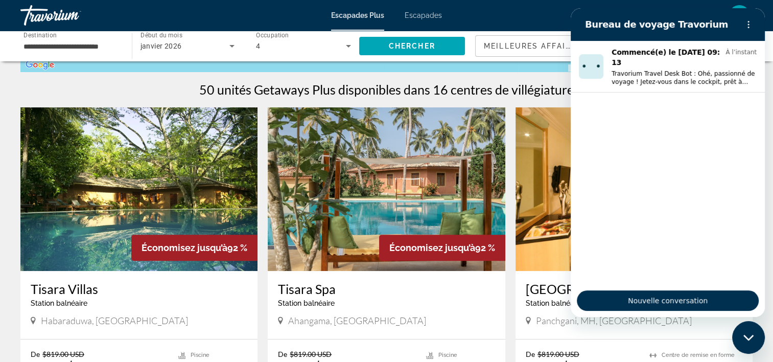
click at [749, 333] on div "Fermer la fenêtre de messagerie" at bounding box center [748, 337] width 31 height 31
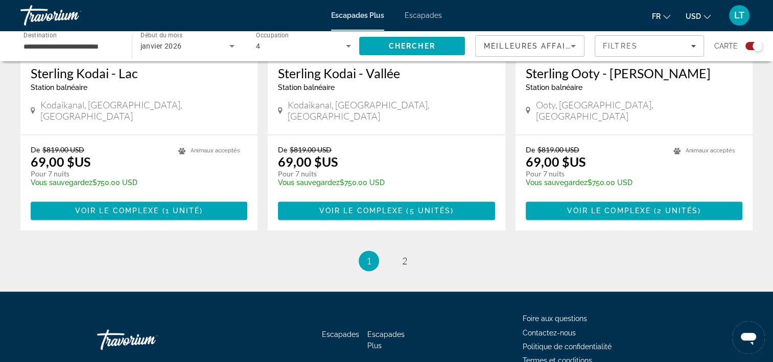
scroll to position [1623, 0]
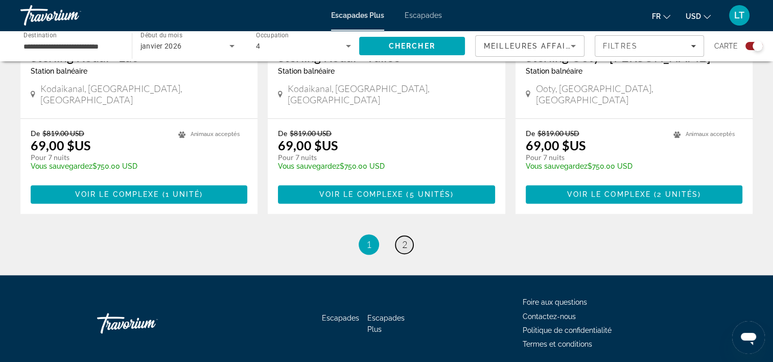
click at [404, 239] on span "2" at bounding box center [404, 244] width 5 height 11
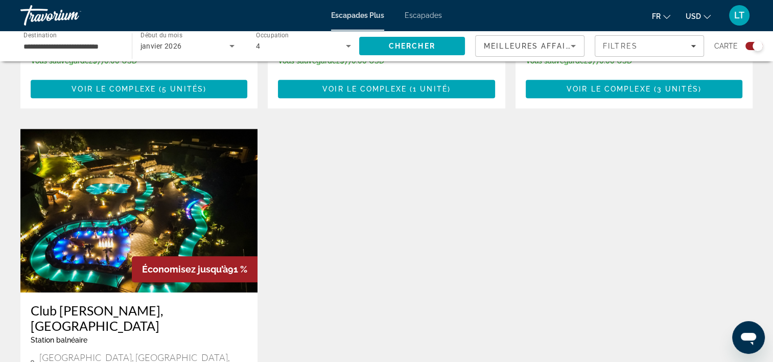
scroll to position [613, 0]
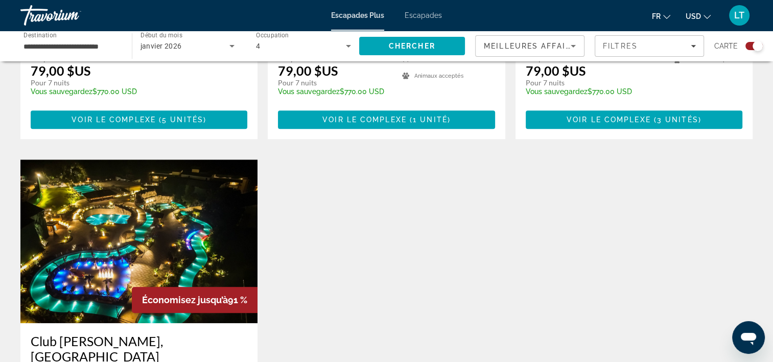
click at [192, 208] on img "Contenu principal" at bounding box center [138, 241] width 237 height 164
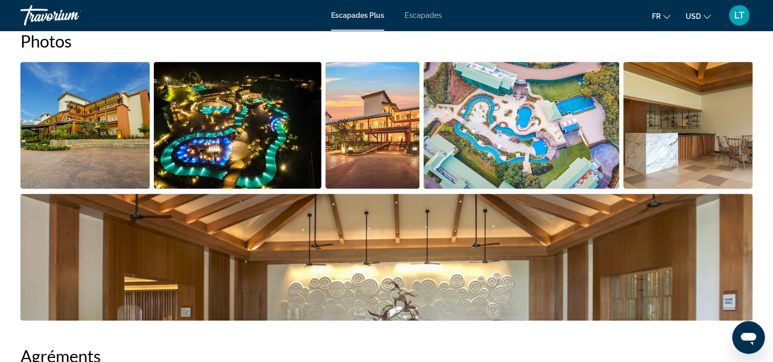
scroll to position [511, 0]
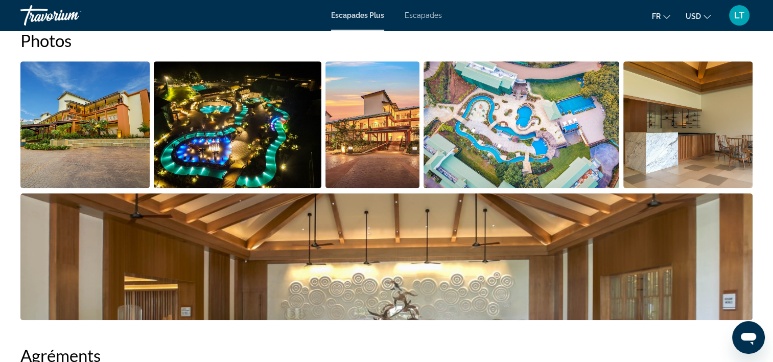
click at [109, 116] on img "Ouvrir le curseur d’image en plein écran" at bounding box center [84, 124] width 129 height 127
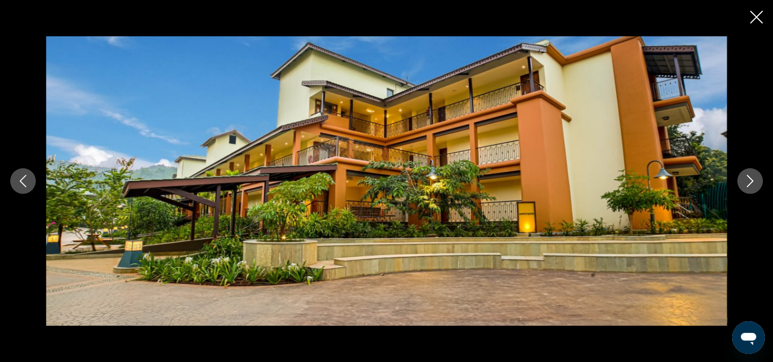
click at [752, 181] on icon "Image suivante" at bounding box center [750, 181] width 12 height 12
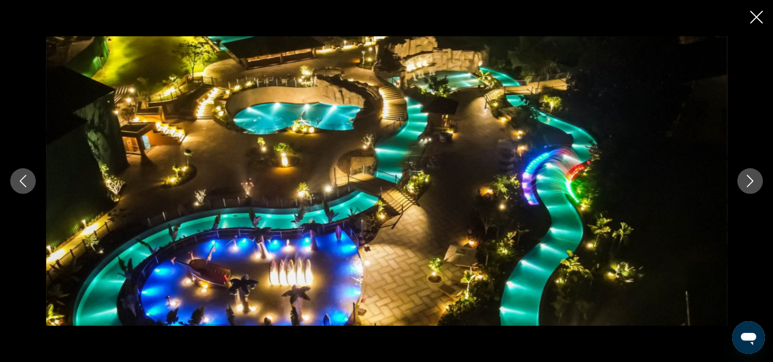
click at [752, 181] on icon "Image suivante" at bounding box center [750, 181] width 12 height 12
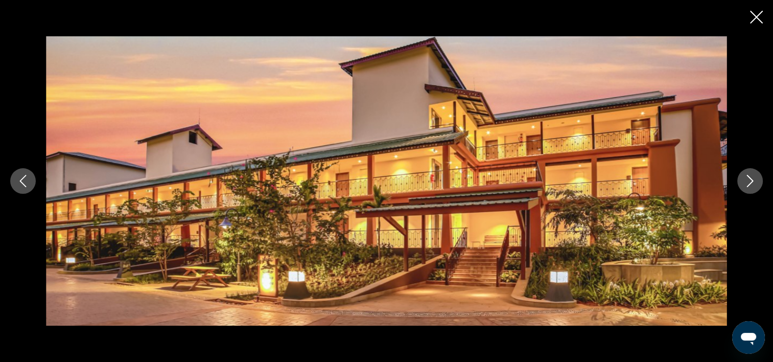
click at [752, 181] on icon "Image suivante" at bounding box center [750, 181] width 12 height 12
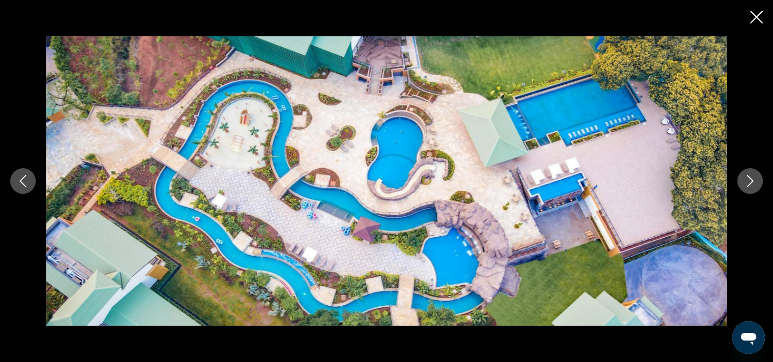
click at [752, 181] on icon "Image suivante" at bounding box center [750, 181] width 12 height 12
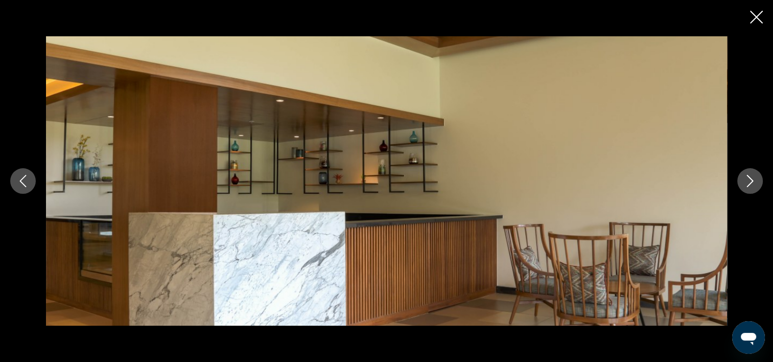
click at [752, 181] on icon "Image suivante" at bounding box center [750, 181] width 12 height 12
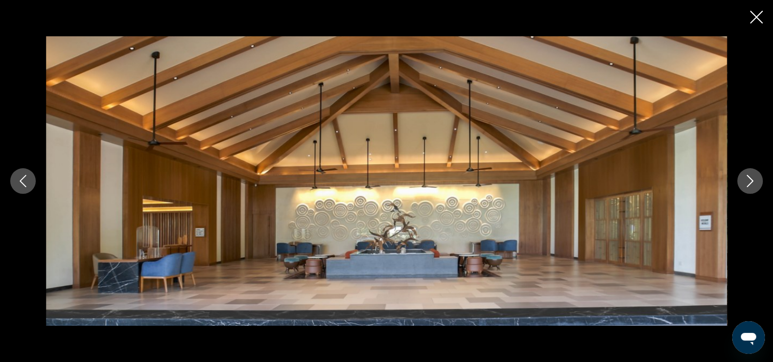
click at [752, 181] on icon "Image suivante" at bounding box center [750, 181] width 12 height 12
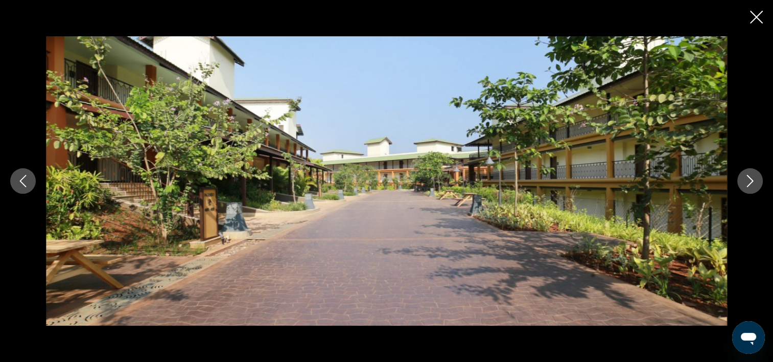
click at [750, 181] on icon "Image suivante" at bounding box center [750, 181] width 12 height 12
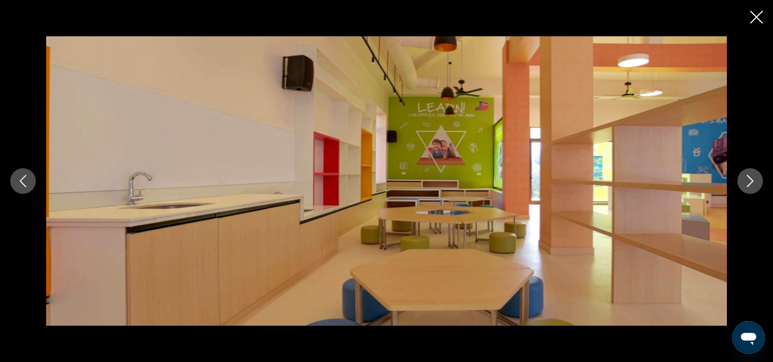
click at [750, 181] on icon "Image suivante" at bounding box center [750, 181] width 12 height 12
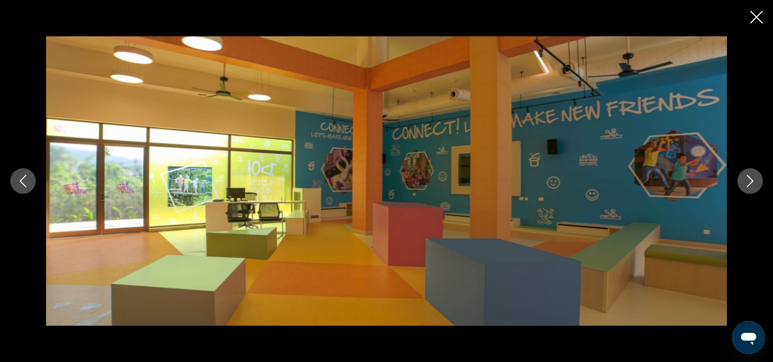
click at [750, 181] on icon "Image suivante" at bounding box center [750, 181] width 12 height 12
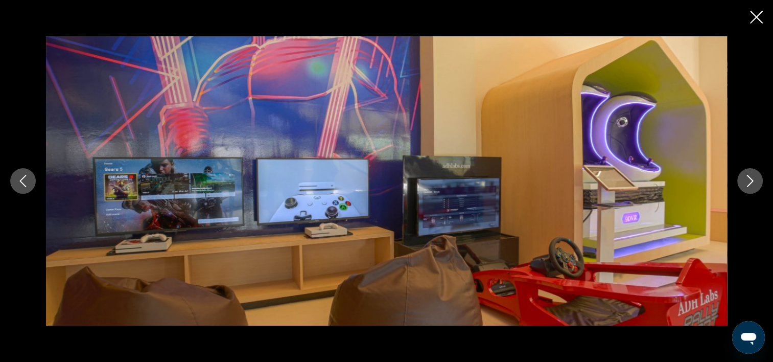
click at [749, 181] on icon "Image suivante" at bounding box center [750, 181] width 12 height 12
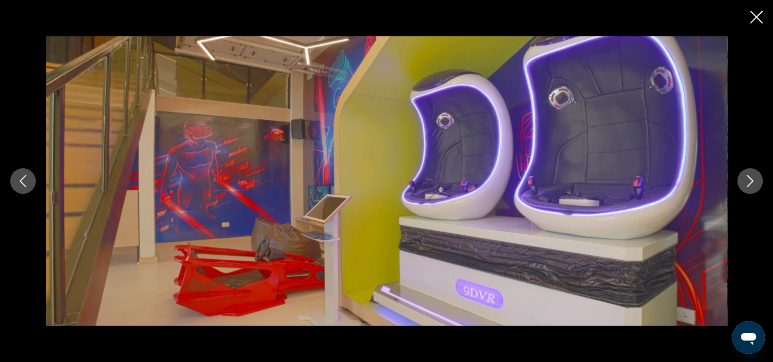
click at [749, 181] on icon "Image suivante" at bounding box center [750, 181] width 12 height 12
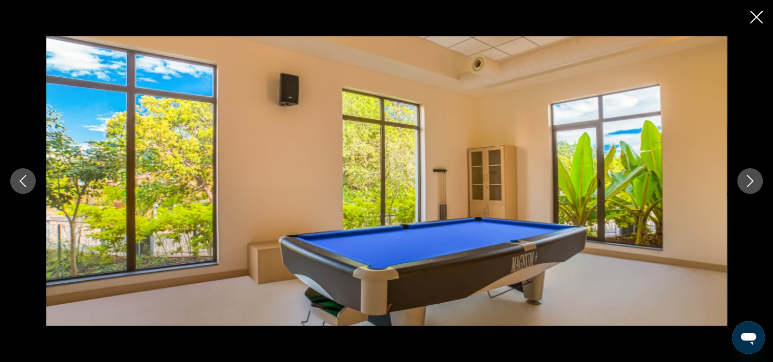
click at [749, 181] on icon "Image suivante" at bounding box center [750, 181] width 12 height 12
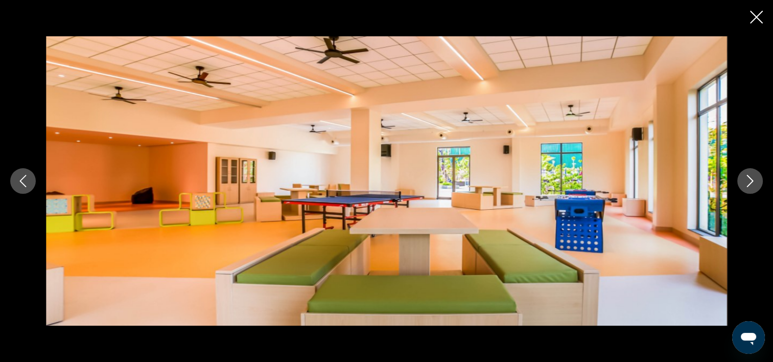
click at [748, 181] on icon "Image suivante" at bounding box center [750, 181] width 12 height 12
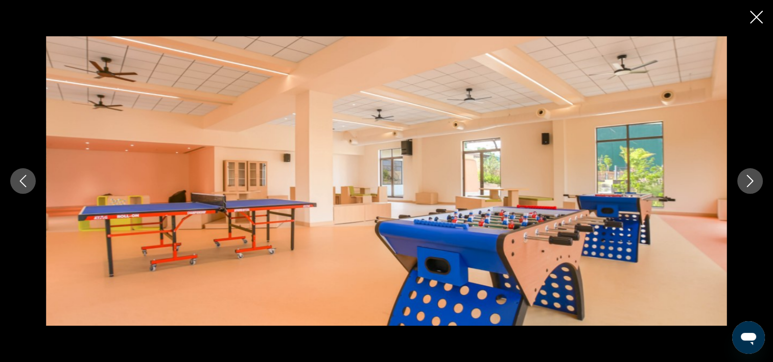
click at [748, 181] on icon "Image suivante" at bounding box center [750, 181] width 12 height 12
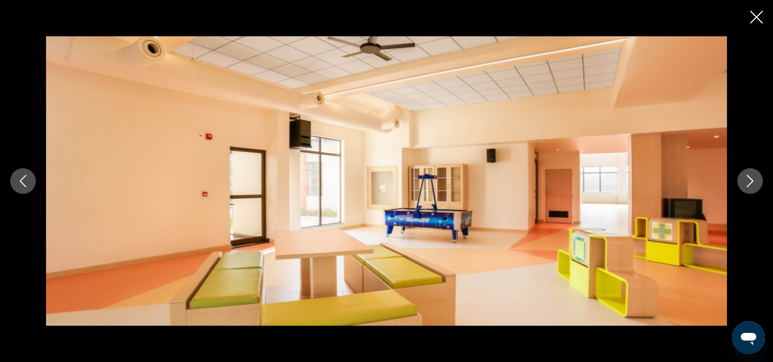
click at [748, 181] on icon "Image suivante" at bounding box center [750, 181] width 12 height 12
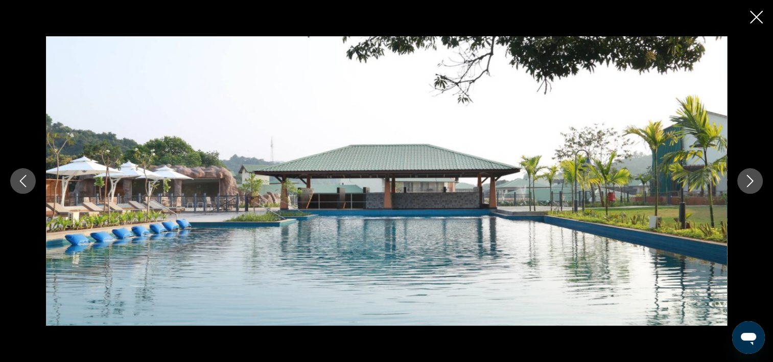
click at [749, 182] on icon "Image suivante" at bounding box center [750, 181] width 12 height 12
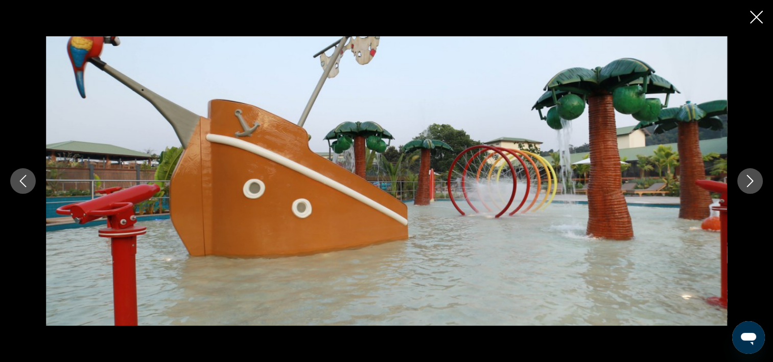
click at [749, 182] on icon "Image suivante" at bounding box center [750, 181] width 12 height 12
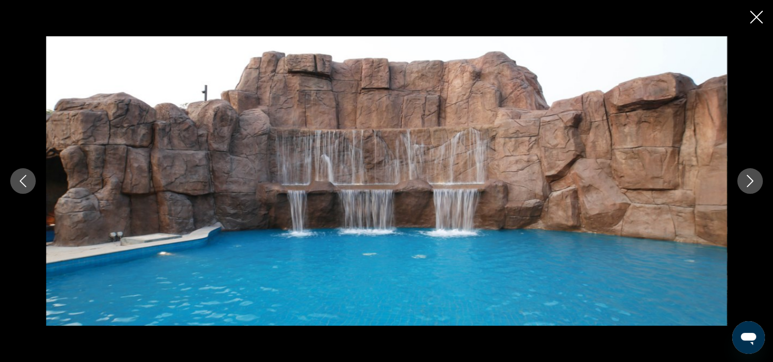
click at [750, 180] on icon "Image suivante" at bounding box center [750, 181] width 12 height 12
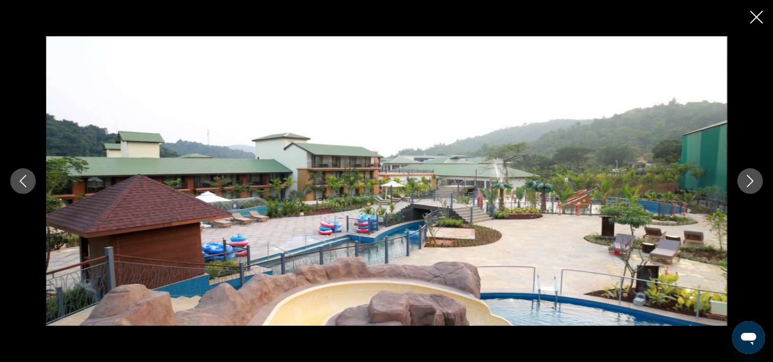
click at [750, 181] on icon "Image suivante" at bounding box center [750, 181] width 12 height 12
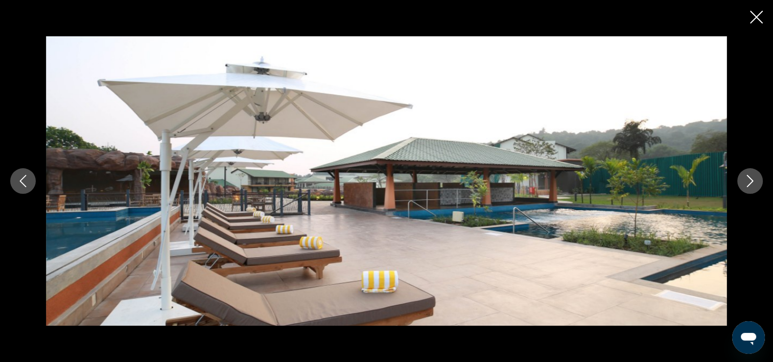
click at [755, 15] on icon "Fermer le diaporama" at bounding box center [756, 17] width 13 height 13
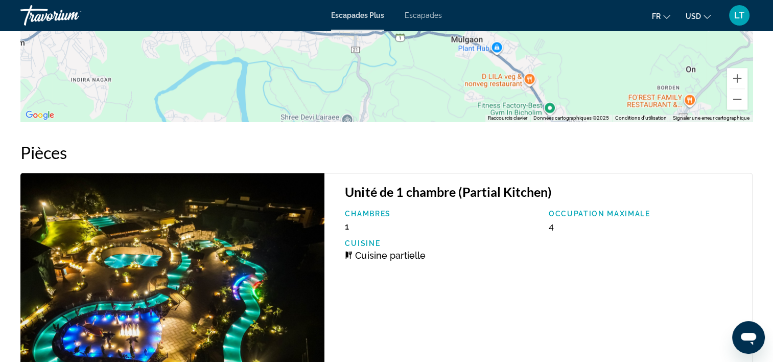
scroll to position [1584, 0]
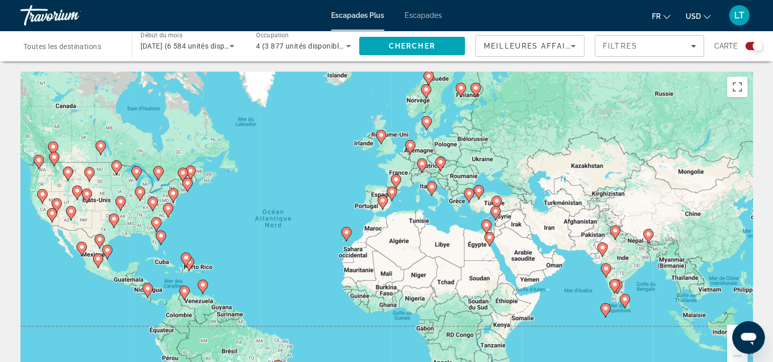
drag, startPoint x: 593, startPoint y: 251, endPoint x: 507, endPoint y: 261, distance: 86.4
click at [507, 261] on div "Pour activer le glissement avec le clavier, appuyez sur Alt+Entrée. Une fois ce…" at bounding box center [386, 225] width 732 height 307
click at [346, 233] on image "Contenu principal" at bounding box center [346, 232] width 6 height 6
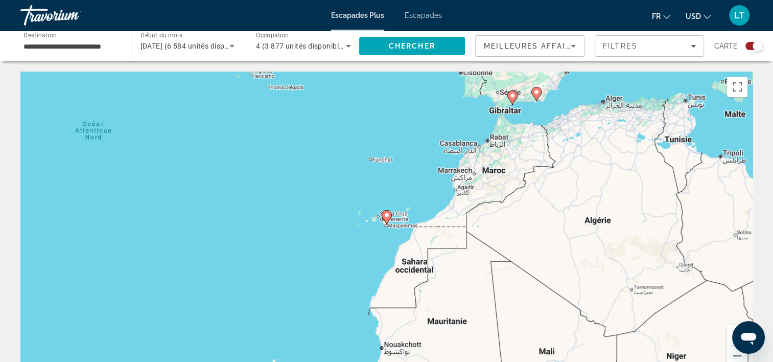
click at [387, 215] on image "Contenu principal" at bounding box center [387, 215] width 6 height 6
type input "**********"
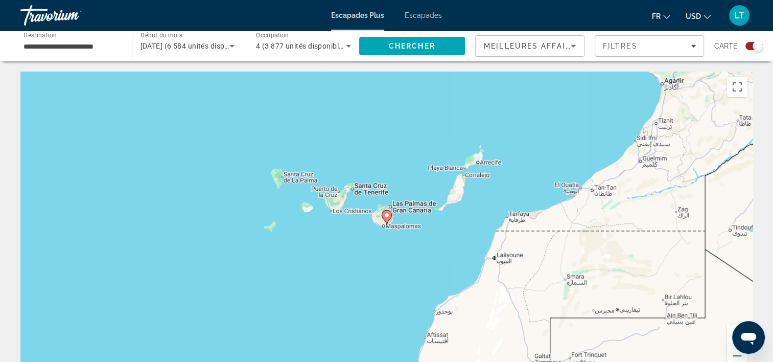
click at [387, 217] on image "Contenu principal" at bounding box center [387, 215] width 6 height 6
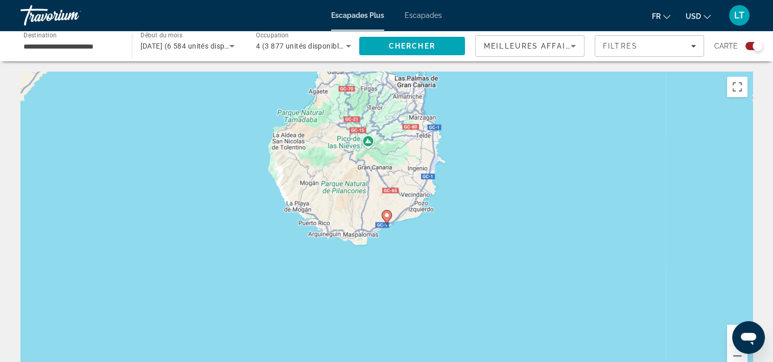
click at [388, 220] on icon "Contenu principal" at bounding box center [386, 217] width 9 height 13
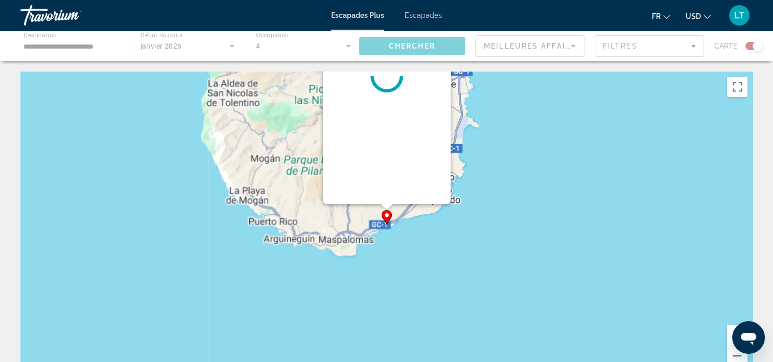
click at [388, 220] on g "Contenu principal" at bounding box center [387, 217] width 10 height 14
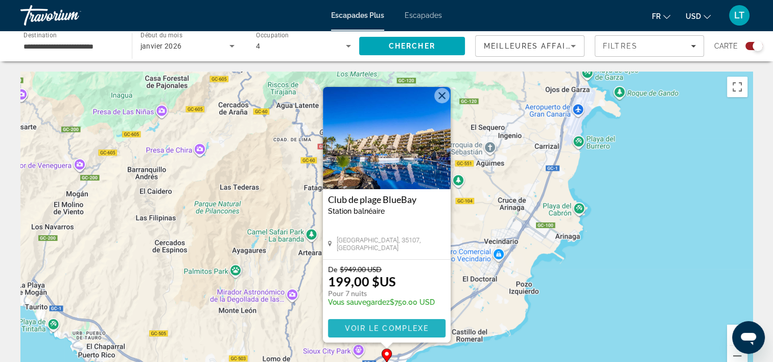
click at [396, 329] on span "Voir le complexe" at bounding box center [386, 328] width 84 height 8
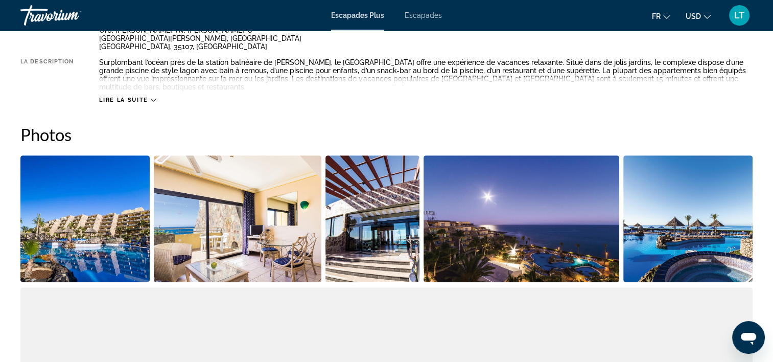
scroll to position [460, 0]
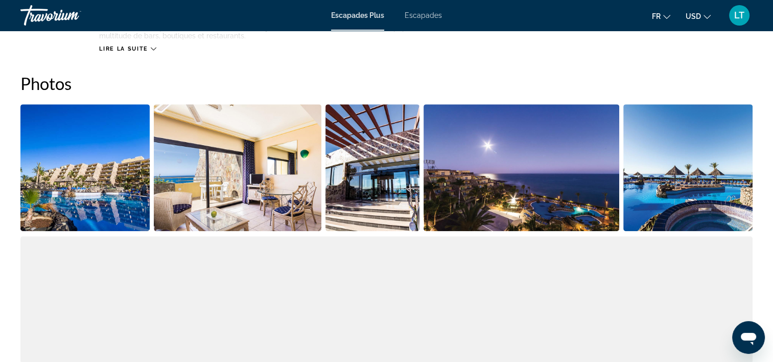
click at [112, 179] on img "Ouvrir le curseur d’image en plein écran" at bounding box center [84, 167] width 129 height 127
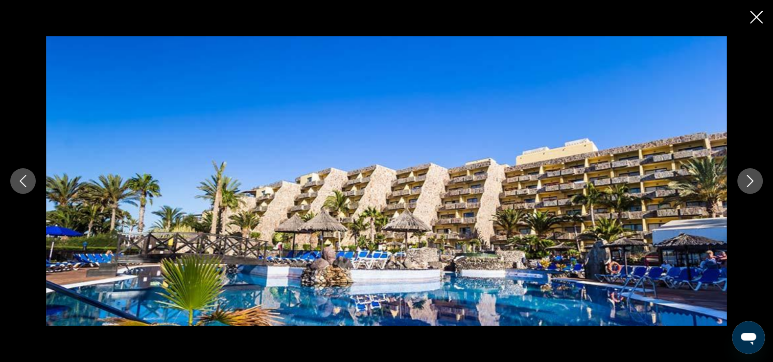
click at [748, 182] on icon "Image suivante" at bounding box center [750, 181] width 12 height 12
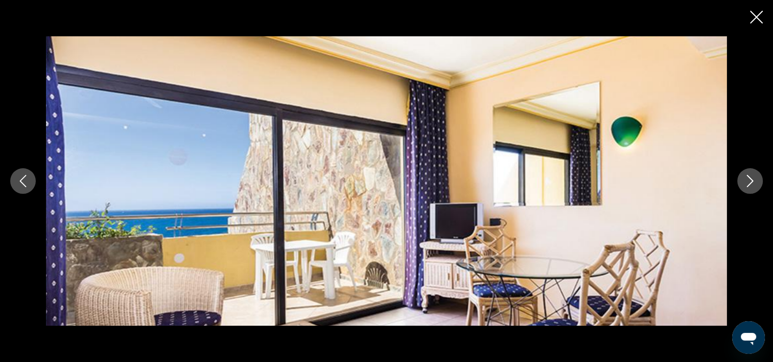
click at [748, 182] on icon "Image suivante" at bounding box center [750, 181] width 12 height 12
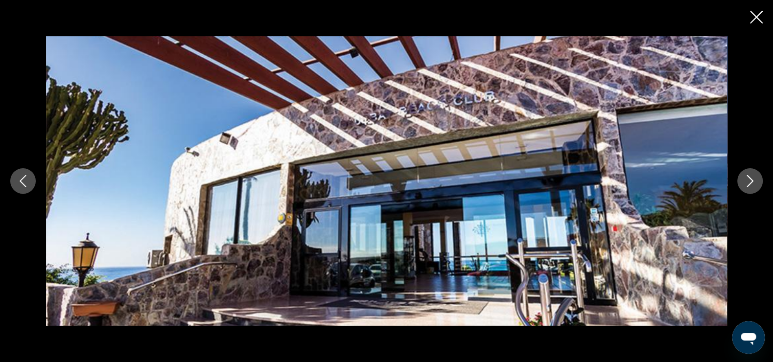
click at [748, 182] on icon "Image suivante" at bounding box center [750, 181] width 12 height 12
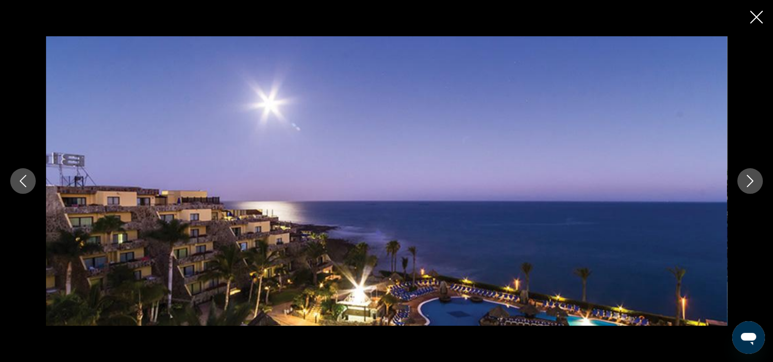
click at [748, 182] on icon "Image suivante" at bounding box center [750, 181] width 12 height 12
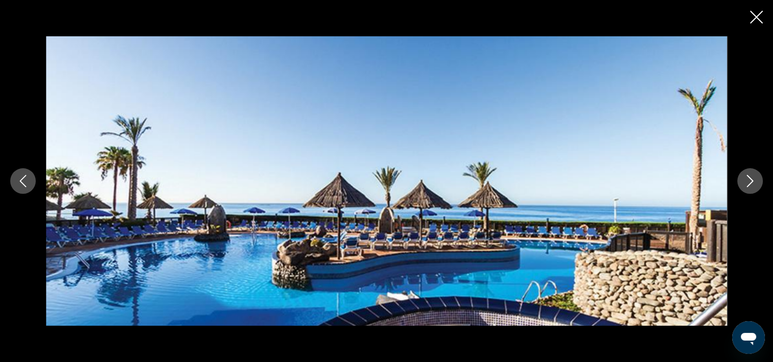
click at [748, 182] on icon "Image suivante" at bounding box center [750, 181] width 12 height 12
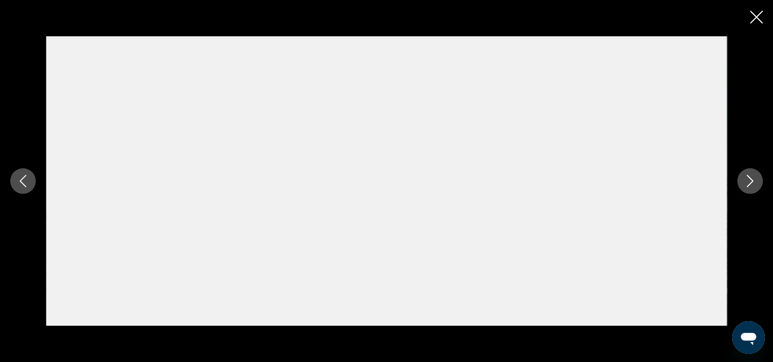
click at [748, 182] on icon "Image suivante" at bounding box center [750, 181] width 12 height 12
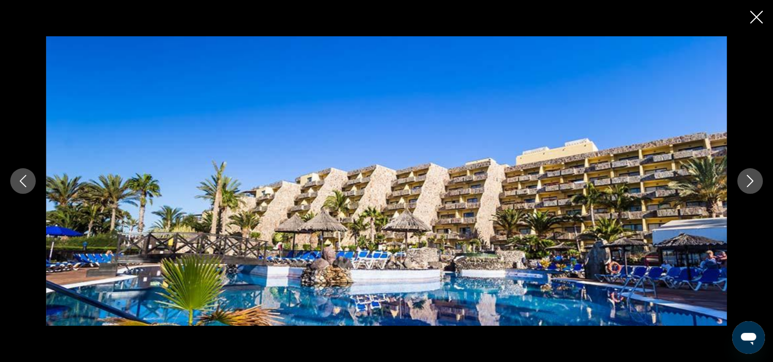
click at [757, 16] on icon "Fermer le diaporama" at bounding box center [756, 17] width 13 height 13
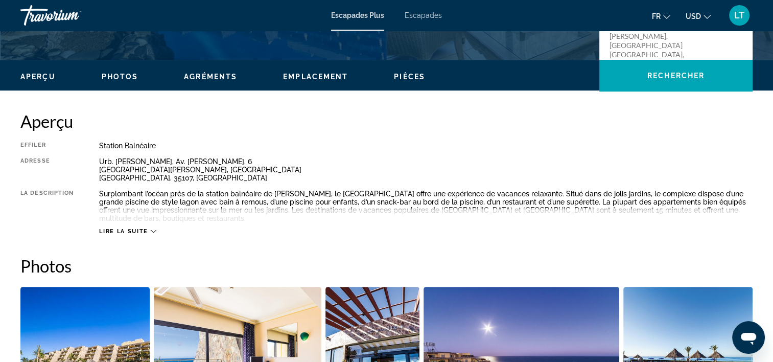
scroll to position [256, 0]
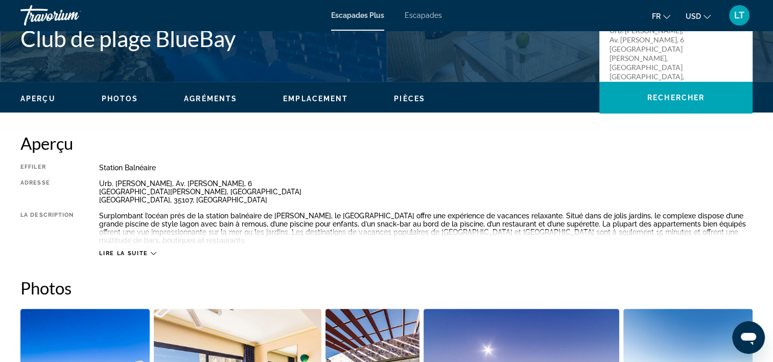
click at [150, 254] on div "Lire la suite" at bounding box center [127, 253] width 57 height 7
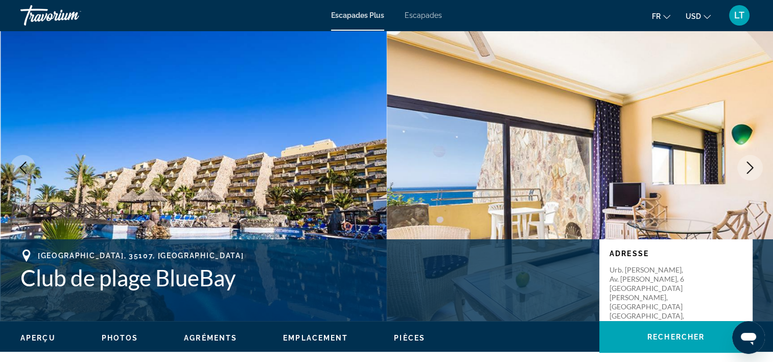
scroll to position [0, 0]
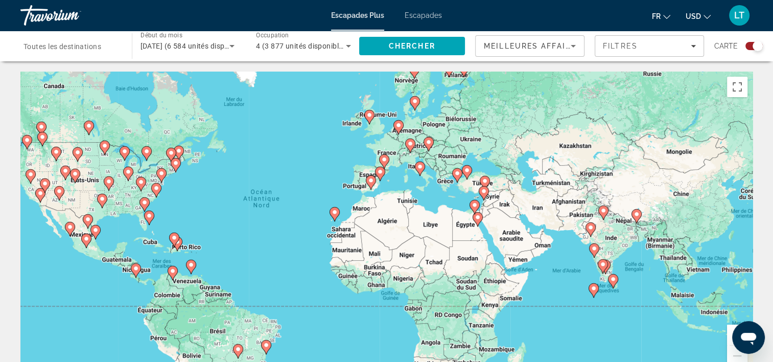
drag, startPoint x: 372, startPoint y: 252, endPoint x: 284, endPoint y: 243, distance: 88.4
click at [284, 243] on div "Pour activer le glissement avec le clavier, appuyez sur Alt+Entrée. Une fois ce…" at bounding box center [386, 225] width 732 height 307
click at [478, 221] on icon "Contenu principal" at bounding box center [477, 219] width 9 height 13
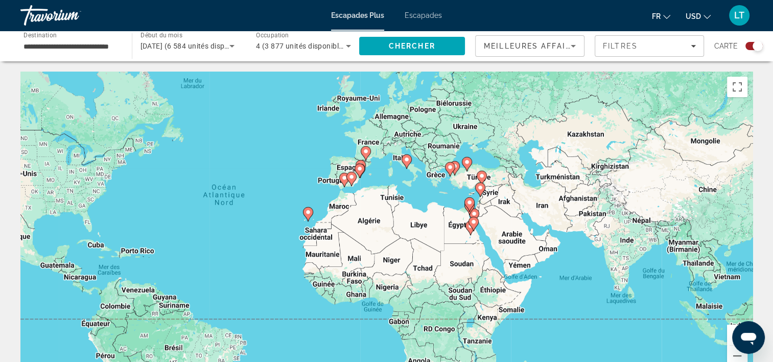
click at [478, 221] on div "Pour activer le glissement avec le clavier, appuyez sur Alt+Entrée. Une fois ce…" at bounding box center [386, 225] width 732 height 307
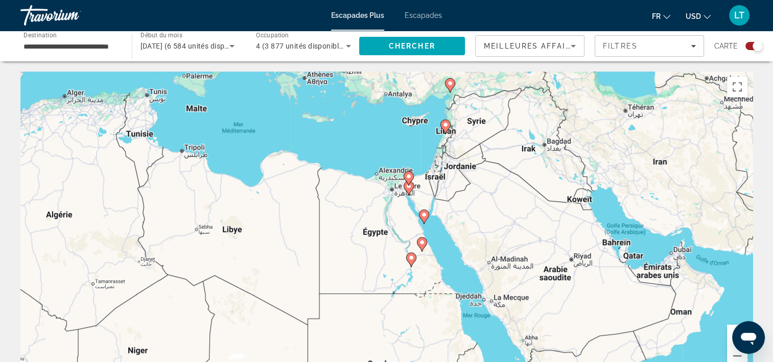
click at [414, 202] on div "Pour activer le glissement avec le clavier, appuyez sur Alt+Entrée. Une fois ce…" at bounding box center [386, 225] width 732 height 307
click at [409, 191] on icon "Contenu principal" at bounding box center [408, 187] width 9 height 13
type input "**********"
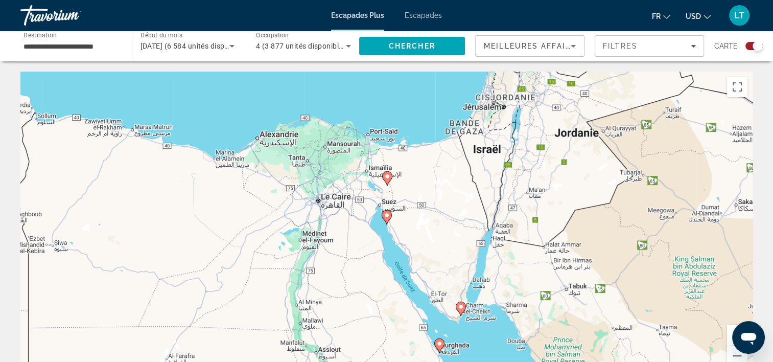
click at [329, 209] on div "Pour naviguer, appuyez sur les touches fléchées. Pour activer le glissement ave…" at bounding box center [386, 225] width 732 height 307
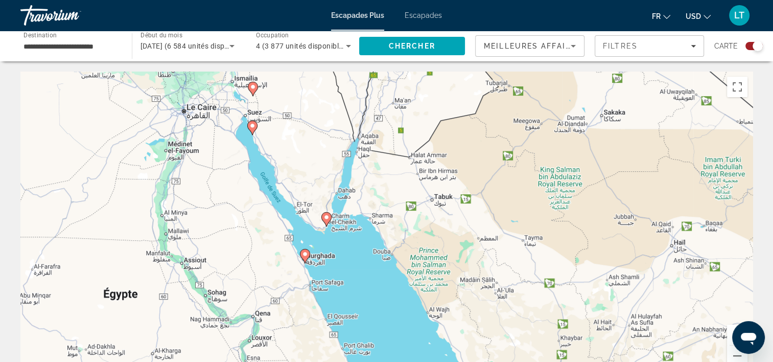
drag, startPoint x: 346, startPoint y: 291, endPoint x: 211, endPoint y: 199, distance: 163.2
click at [211, 199] on div "Pour naviguer, appuyez sur les touches fléchées. Pour activer le glissement ave…" at bounding box center [386, 225] width 732 height 307
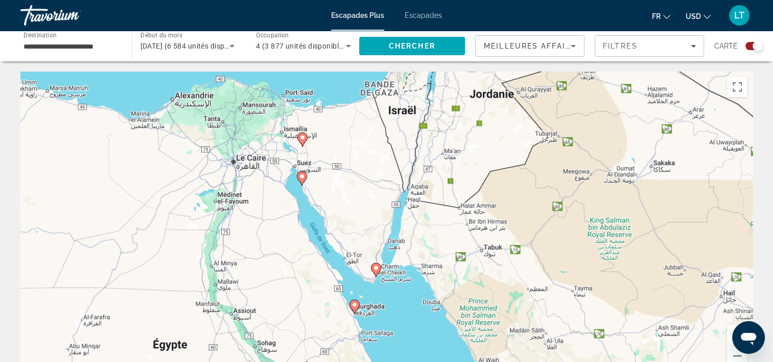
drag, startPoint x: 263, startPoint y: 171, endPoint x: 315, endPoint y: 224, distance: 73.7
click at [315, 224] on div "Pour naviguer, appuyez sur les touches fléchées. Pour activer le glissement ave…" at bounding box center [386, 225] width 732 height 307
click at [301, 133] on icon "Contenu principal" at bounding box center [301, 139] width 9 height 13
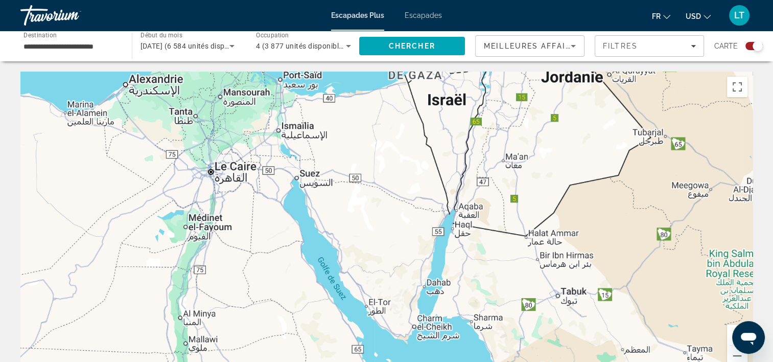
click at [301, 133] on div "Pour naviguer, appuyez sur les touches fléchées." at bounding box center [386, 225] width 732 height 307
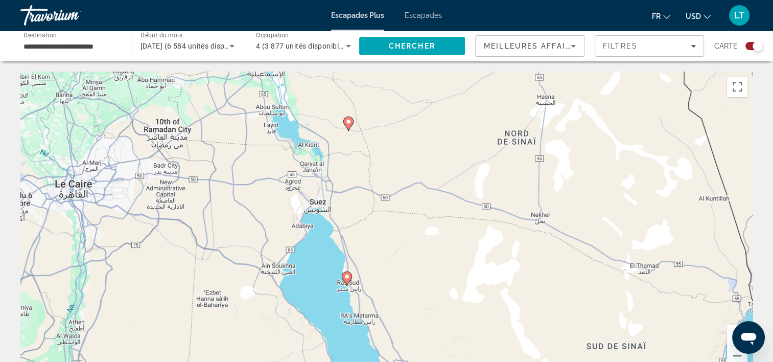
drag, startPoint x: 254, startPoint y: 263, endPoint x: 277, endPoint y: 207, distance: 60.5
click at [277, 207] on div "Pour activer le glissement avec le clavier, appuyez sur Alt+Entrée. Une fois ce…" at bounding box center [386, 225] width 732 height 307
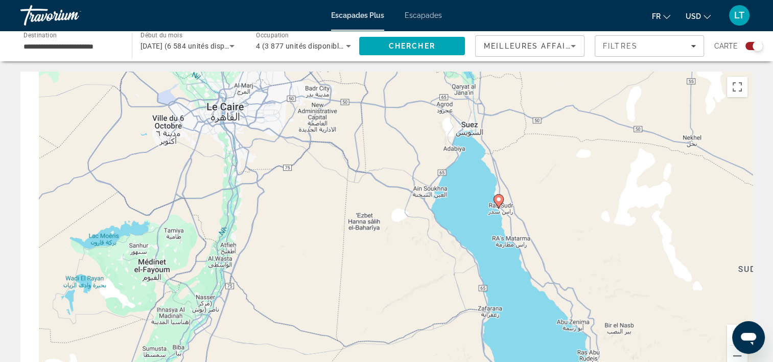
drag, startPoint x: 210, startPoint y: 210, endPoint x: 352, endPoint y: 135, distance: 160.5
click at [360, 128] on div "Pour activer le glissement avec le clavier, appuyez sur Alt+Entrée. Une fois ce…" at bounding box center [386, 225] width 732 height 307
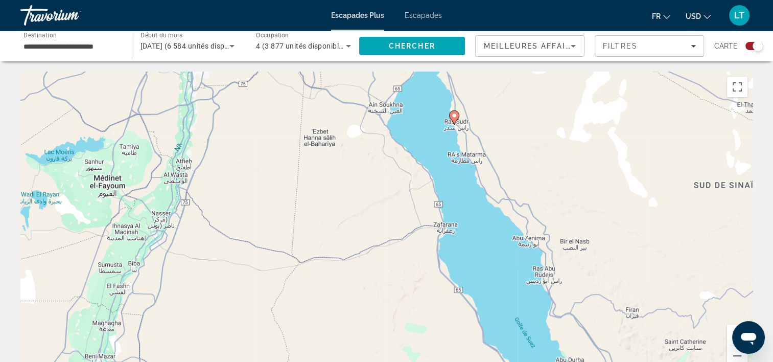
drag, startPoint x: 319, startPoint y: 231, endPoint x: 256, endPoint y: 132, distance: 117.5
click at [256, 132] on div "Pour activer le glissement avec le clavier, appuyez sur Alt+Entrée. Une fois ce…" at bounding box center [386, 225] width 732 height 307
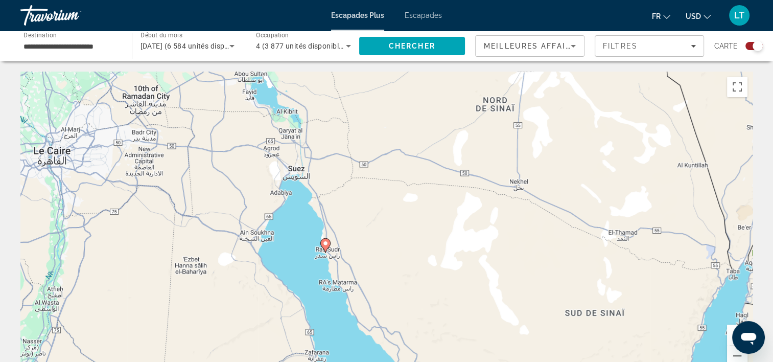
drag, startPoint x: 319, startPoint y: 165, endPoint x: 223, endPoint y: 341, distance: 200.8
click at [223, 341] on div "Pour activer le glissement avec le clavier, appuyez sur Alt+Entrée. Une fois ce…" at bounding box center [386, 225] width 732 height 307
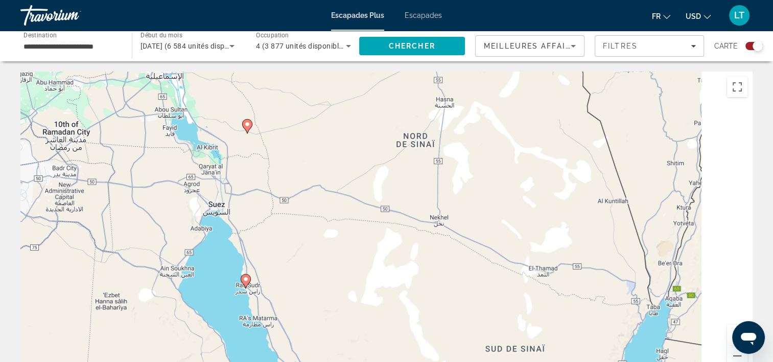
drag, startPoint x: 225, startPoint y: 235, endPoint x: 130, endPoint y: 184, distance: 108.1
click at [128, 186] on div "Pour activer le glissement avec le clavier, appuyez sur Alt+Entrée. Une fois ce…" at bounding box center [386, 225] width 732 height 307
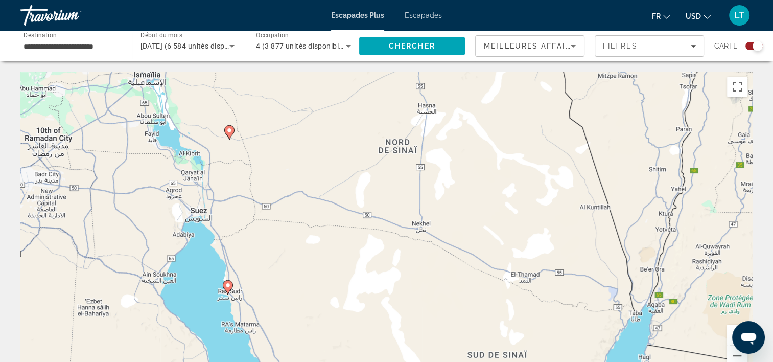
drag, startPoint x: 209, startPoint y: 202, endPoint x: 215, endPoint y: 219, distance: 18.1
click at [215, 219] on div "Pour activer le glissement avec le clavier, appuyez sur Alt+Entrée. Une fois ce…" at bounding box center [386, 225] width 732 height 307
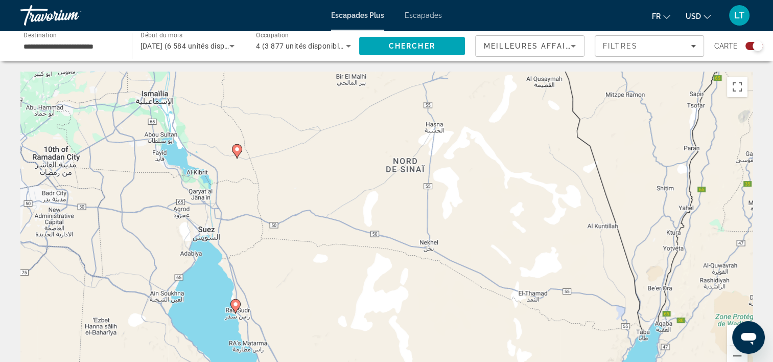
click at [237, 152] on image "Contenu principal" at bounding box center [237, 149] width 6 height 6
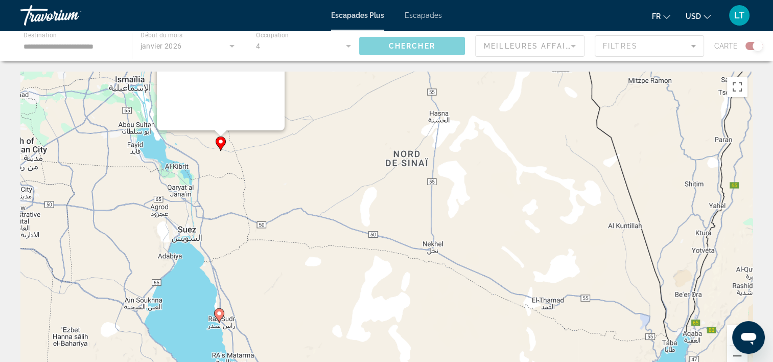
click at [237, 152] on div "Pour activer le glissement avec le clavier, appuyez sur Alt+Entrée. Une fois ce…" at bounding box center [386, 225] width 732 height 307
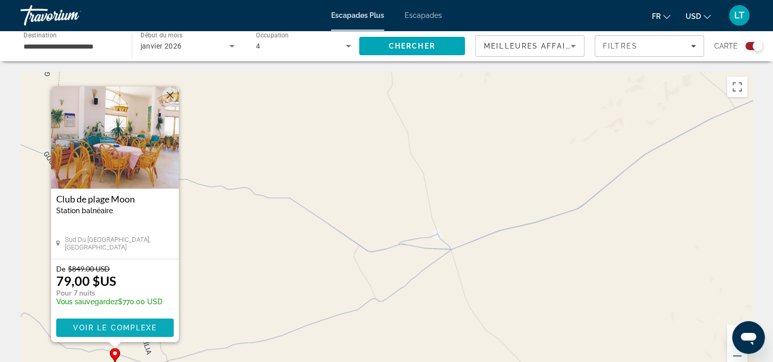
click at [134, 327] on span "Voir le complexe" at bounding box center [115, 328] width 84 height 8
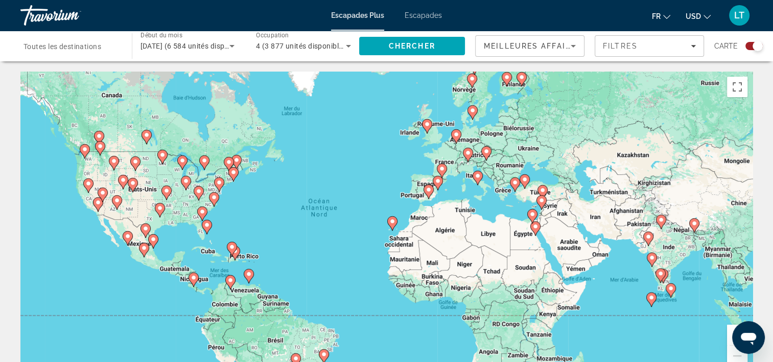
drag, startPoint x: 435, startPoint y: 205, endPoint x: 373, endPoint y: 211, distance: 62.1
click at [373, 211] on div "Pour activer le glissement avec le clavier, appuyez sur Alt+Entrée. Une fois ce…" at bounding box center [386, 225] width 732 height 307
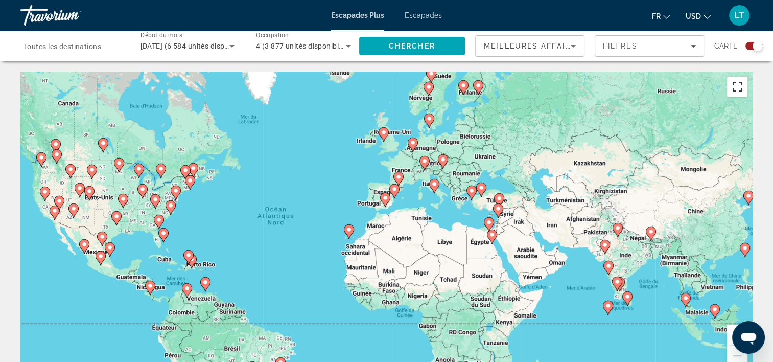
drag, startPoint x: 732, startPoint y: 86, endPoint x: 734, endPoint y: 139, distance: 53.2
click at [732, 86] on button "Passer en plein écran" at bounding box center [737, 87] width 20 height 20
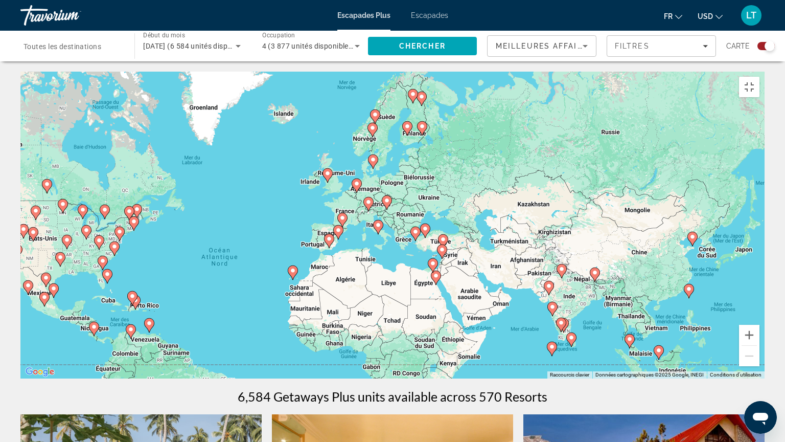
drag, startPoint x: 415, startPoint y: 213, endPoint x: 352, endPoint y: 254, distance: 75.0
click at [352, 254] on div "Pour activer le glissement avec le clavier, appuyez sur Alt+Entrée. Une fois ce…" at bounding box center [392, 225] width 744 height 307
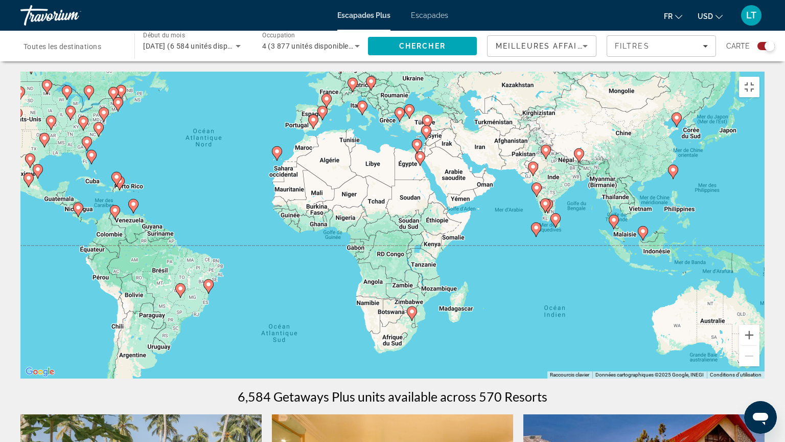
drag, startPoint x: 482, startPoint y: 410, endPoint x: 489, endPoint y: 283, distance: 127.9
click at [458, 283] on div "Pour activer le glissement avec le clavier, appuyez sur Alt+Entrée. Une fois ce…" at bounding box center [392, 225] width 744 height 307
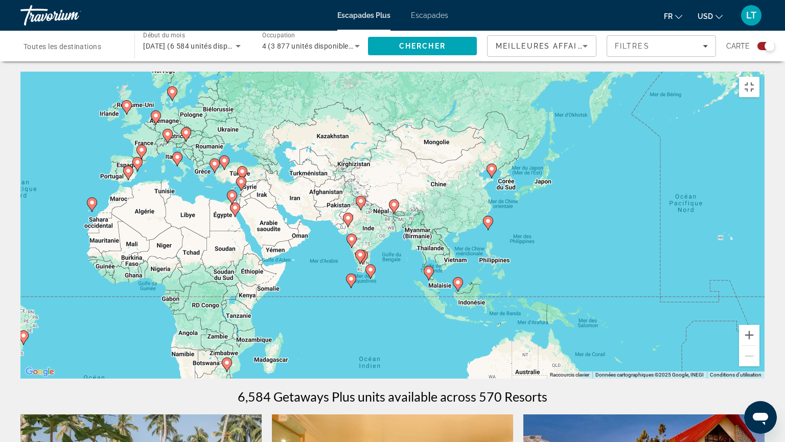
drag, startPoint x: 746, startPoint y: 276, endPoint x: 458, endPoint y: 376, distance: 304.7
click at [564, 339] on div "Pour activer le glissement avec le clavier, appuyez sur Alt+Entrée. Une fois ce…" at bounding box center [392, 225] width 744 height 307
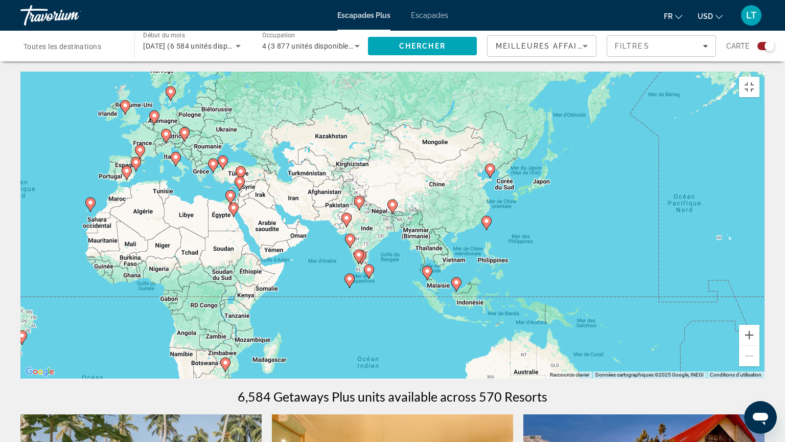
click at [348, 277] on image "Contenu principal" at bounding box center [350, 278] width 6 height 6
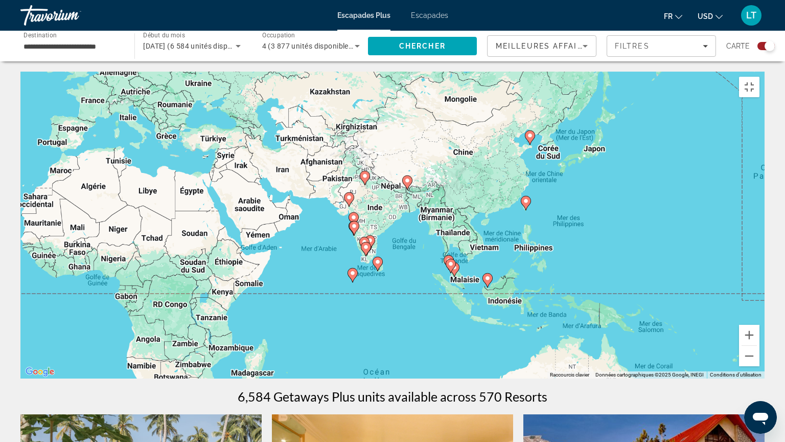
click at [348, 277] on div "Pour activer le glissement avec le clavier, appuyez sur Alt+Entrée. Une fois ce…" at bounding box center [392, 225] width 744 height 307
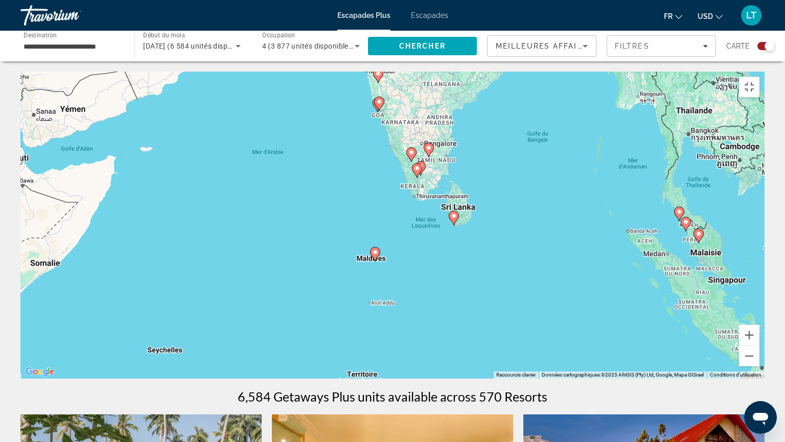
click at [375, 251] on icon "Contenu principal" at bounding box center [375, 253] width 9 height 13
type input "**********"
click at [375, 251] on div "Pour activer le glissement avec le clavier, appuyez sur Alt+Entrée. Une fois ce…" at bounding box center [392, 225] width 744 height 307
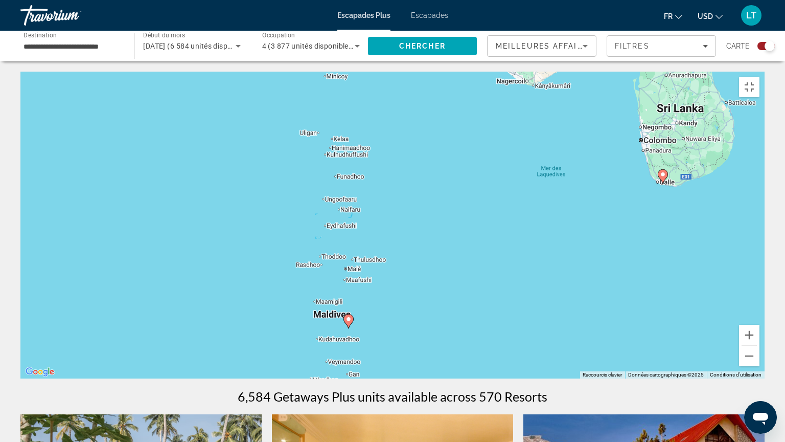
click at [348, 317] on image "Contenu principal" at bounding box center [349, 319] width 6 height 6
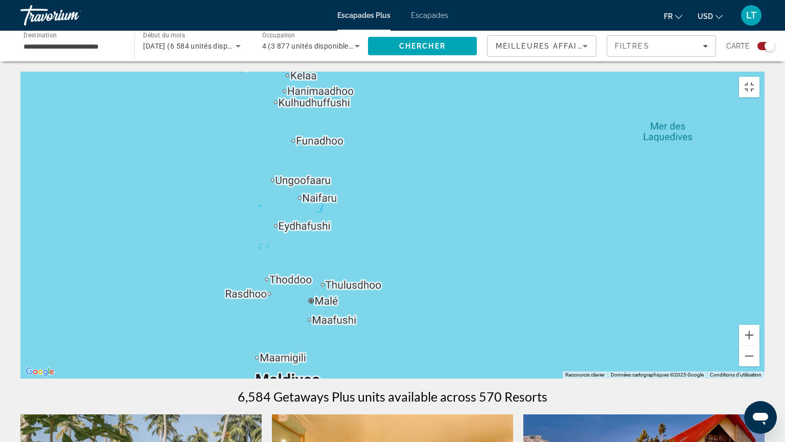
click at [348, 317] on div "Contenu principal" at bounding box center [392, 225] width 744 height 307
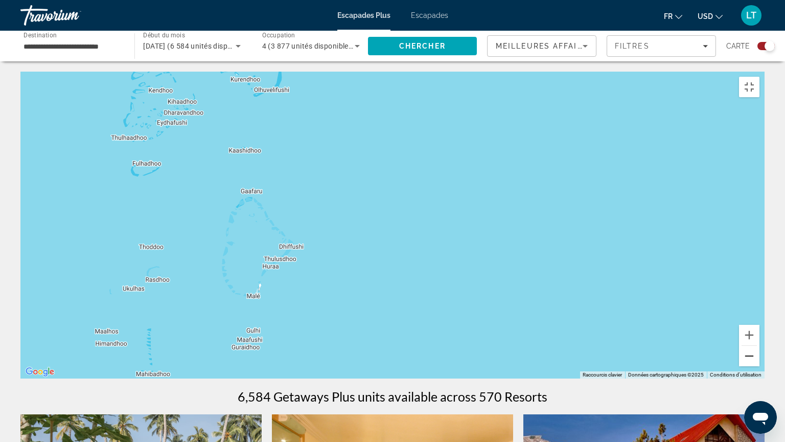
click at [759, 361] on button "Zoom arrière" at bounding box center [749, 356] width 20 height 20
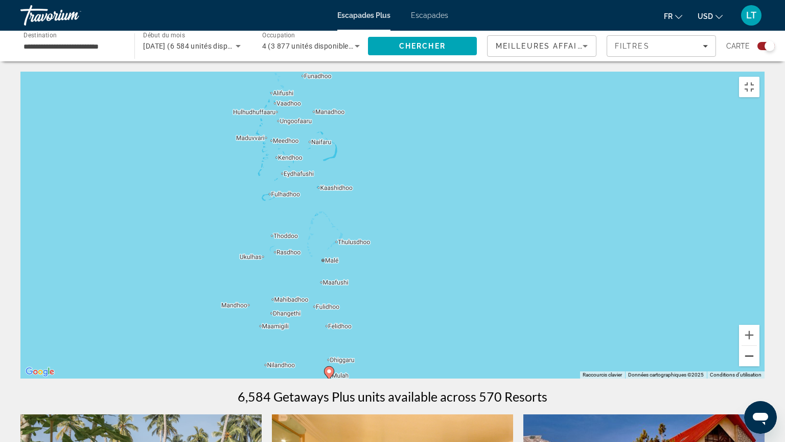
click at [759, 361] on button "Zoom arrière" at bounding box center [749, 356] width 20 height 20
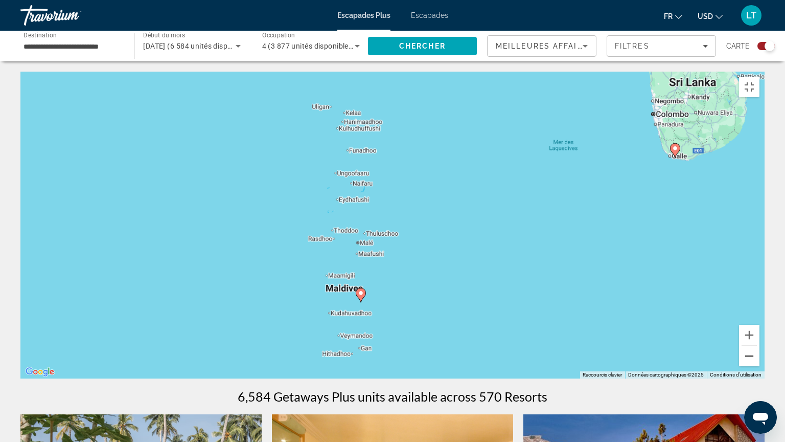
click at [759, 361] on button "Zoom arrière" at bounding box center [749, 356] width 20 height 20
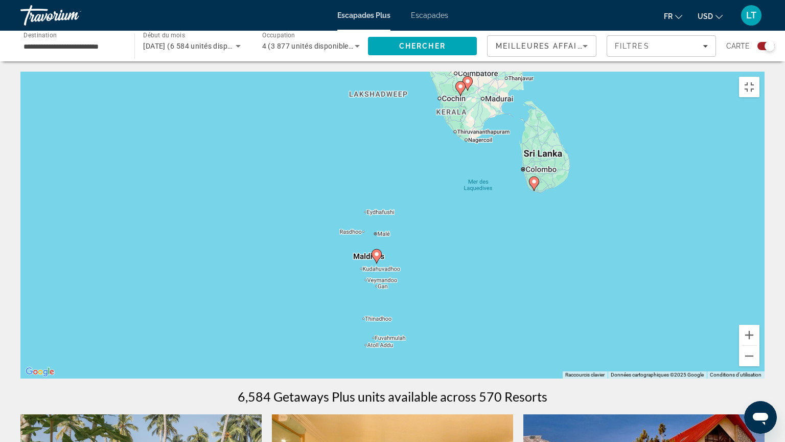
click at [376, 251] on image "Contenu principal" at bounding box center [377, 254] width 6 height 6
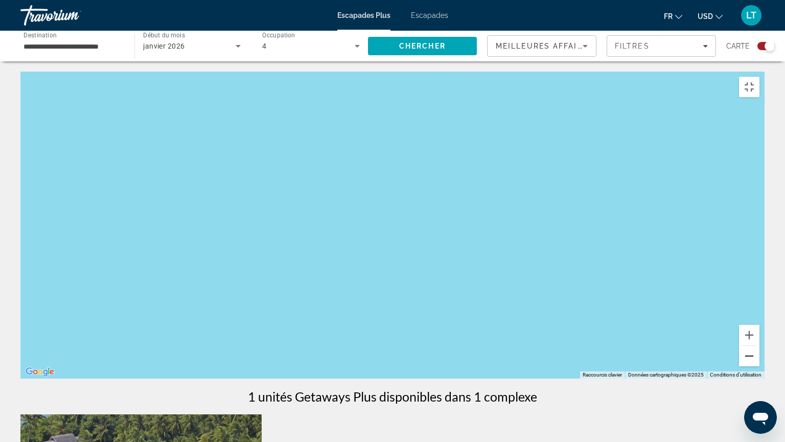
click at [759, 361] on button "Zoom arrière" at bounding box center [749, 356] width 20 height 20
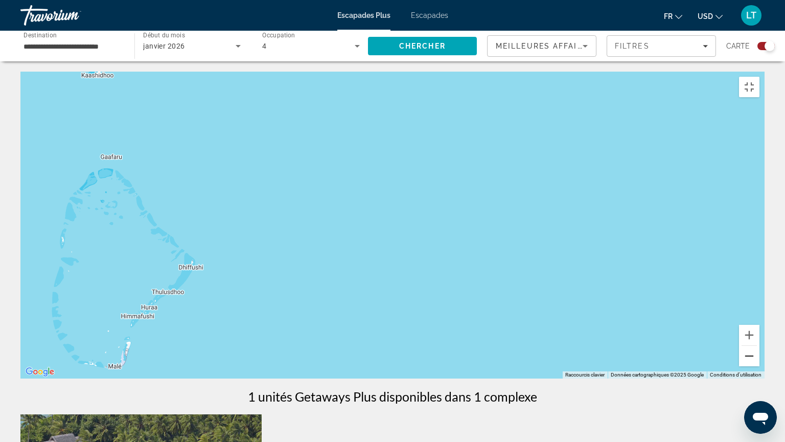
click at [759, 361] on button "Zoom arrière" at bounding box center [749, 356] width 20 height 20
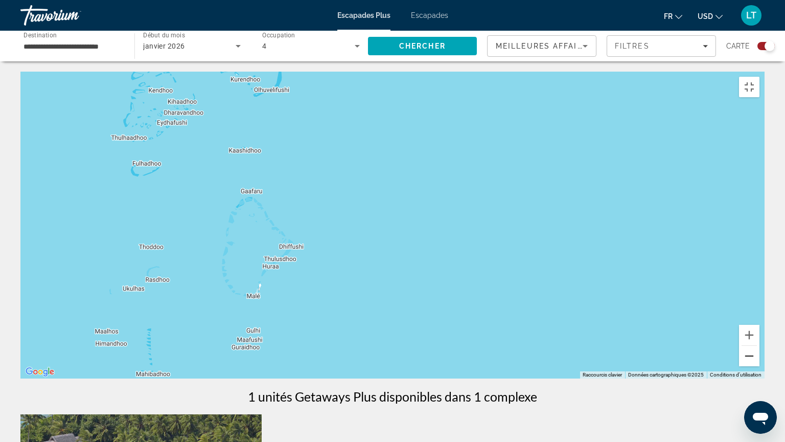
click at [759, 361] on button "Zoom arrière" at bounding box center [749, 356] width 20 height 20
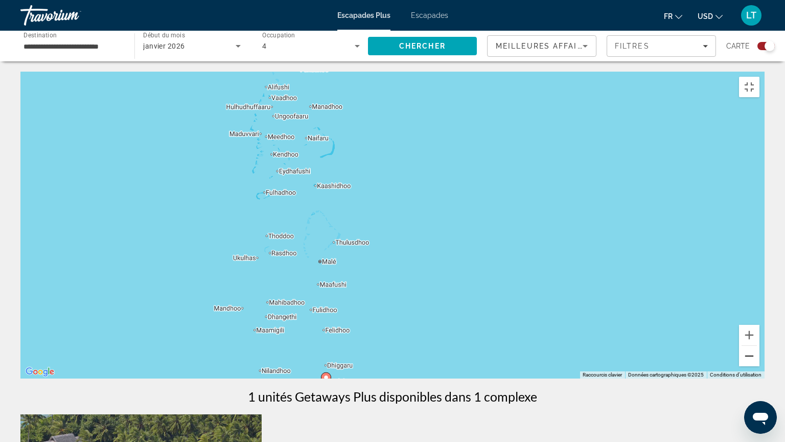
click at [759, 361] on button "Zoom arrière" at bounding box center [749, 356] width 20 height 20
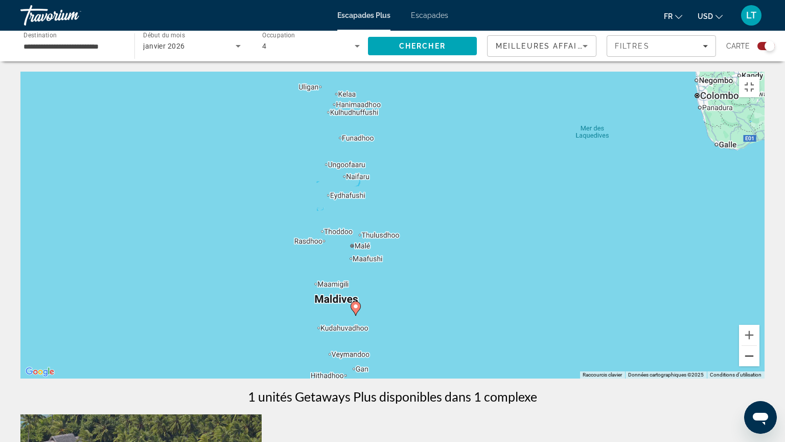
click at [759, 361] on button "Zoom arrière" at bounding box center [749, 356] width 20 height 20
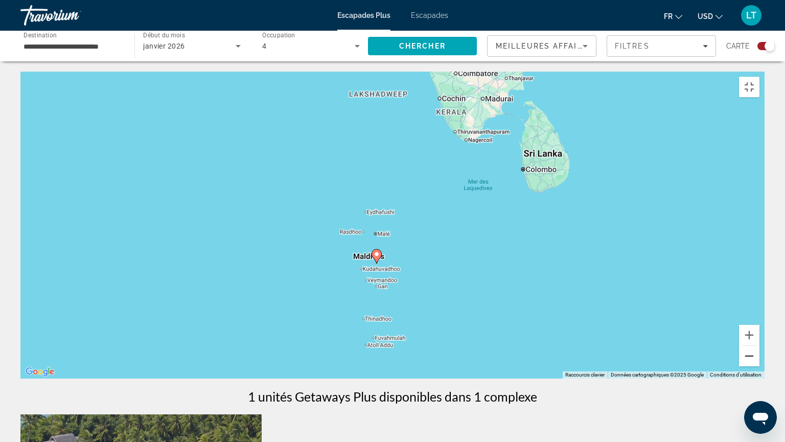
click at [759, 361] on button "Zoom arrière" at bounding box center [749, 356] width 20 height 20
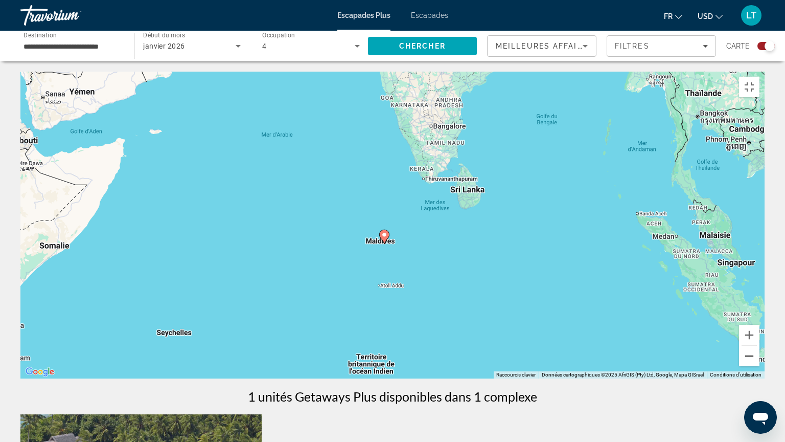
click at [759, 361] on button "Zoom arrière" at bounding box center [749, 356] width 20 height 20
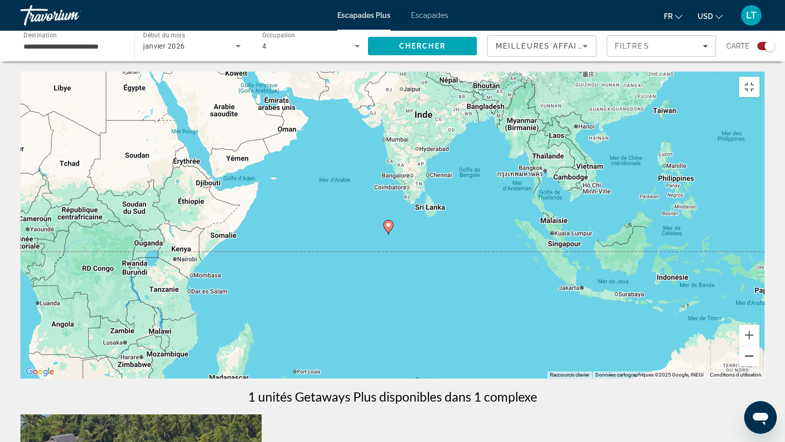
click at [759, 361] on button "Zoom arrière" at bounding box center [749, 356] width 20 height 20
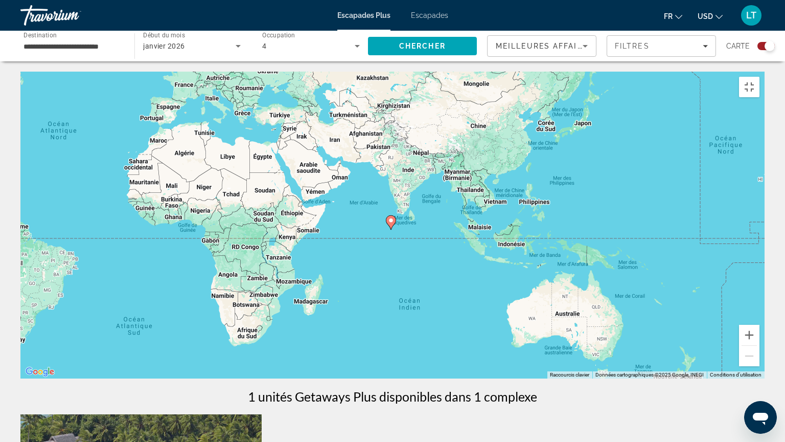
click at [765, 361] on div "Pour activer le glissement avec le clavier, appuyez sur Alt+Entrée. Une fois ce…" at bounding box center [392, 225] width 744 height 307
click at [393, 219] on image "Contenu principal" at bounding box center [391, 220] width 6 height 6
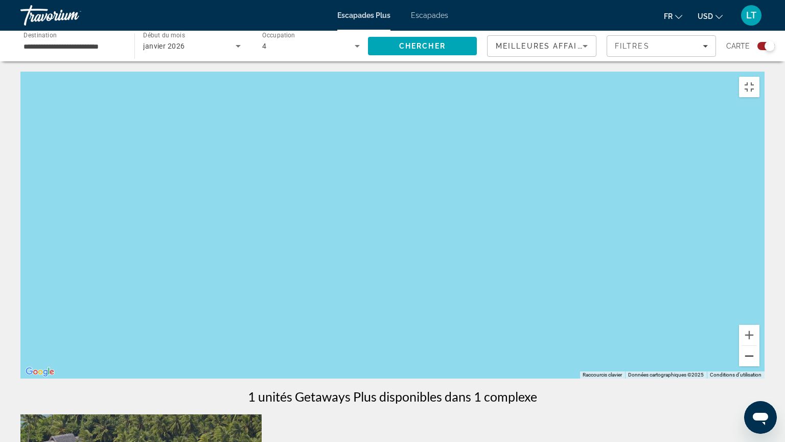
click at [759, 361] on button "Zoom arrière" at bounding box center [749, 356] width 20 height 20
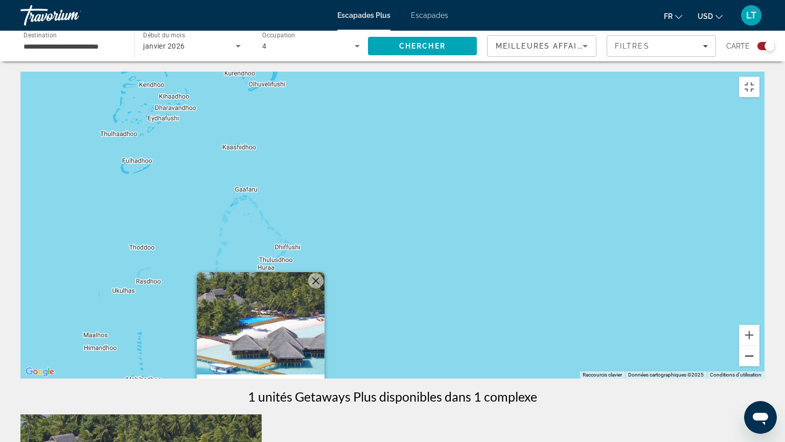
click at [759, 361] on button "Zoom arrière" at bounding box center [749, 356] width 20 height 20
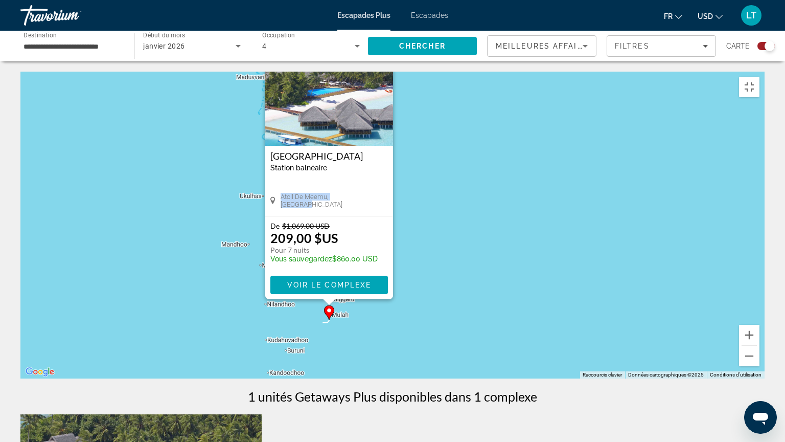
drag, startPoint x: 365, startPoint y: 181, endPoint x: 362, endPoint y: 196, distance: 15.1
click at [362, 196] on div "[GEOGRAPHIC_DATA] balnéaire - Ceci est une station d'adultes seulement Atoll de…" at bounding box center [329, 181] width 128 height 70
click at [348, 281] on span "Voir le complexe" at bounding box center [329, 285] width 84 height 8
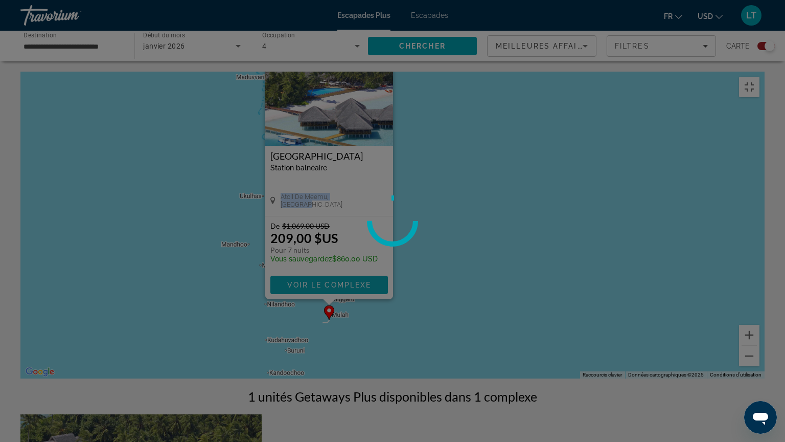
click at [348, 281] on span "Voir le complexe" at bounding box center [329, 285] width 84 height 8
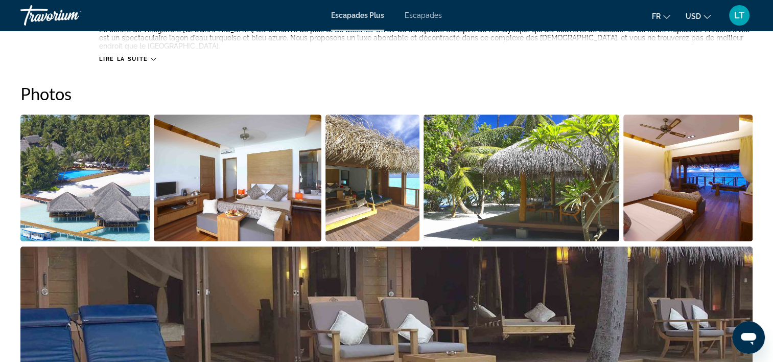
scroll to position [511, 0]
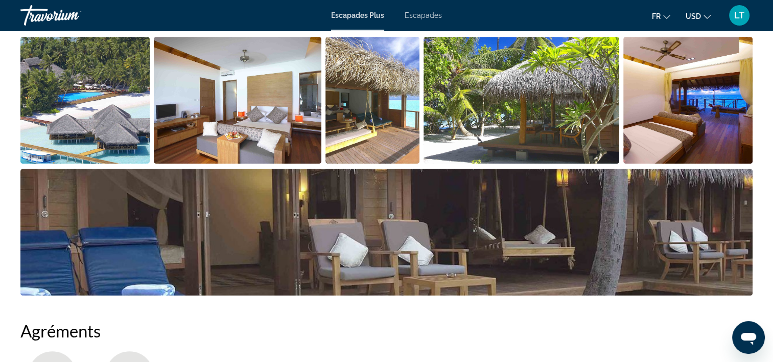
click at [106, 108] on img "Ouvrir le curseur d’image en plein écran" at bounding box center [84, 100] width 129 height 127
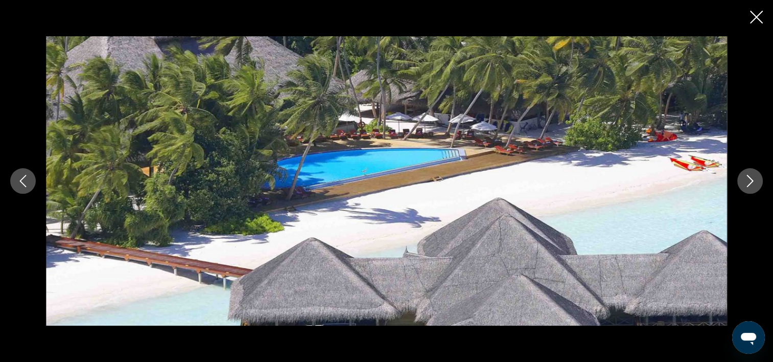
click at [748, 180] on icon "Image suivante" at bounding box center [750, 181] width 12 height 12
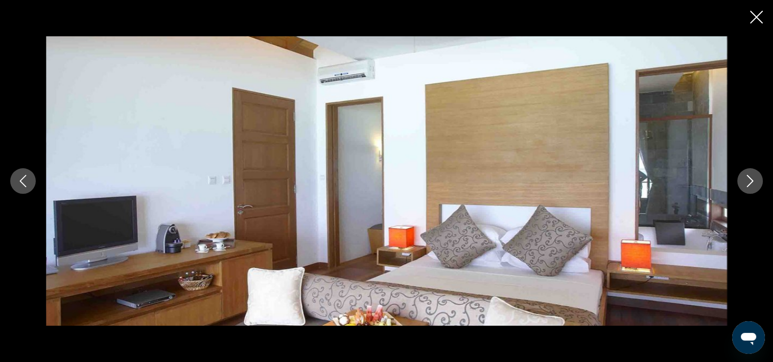
click at [748, 180] on icon "Image suivante" at bounding box center [750, 181] width 12 height 12
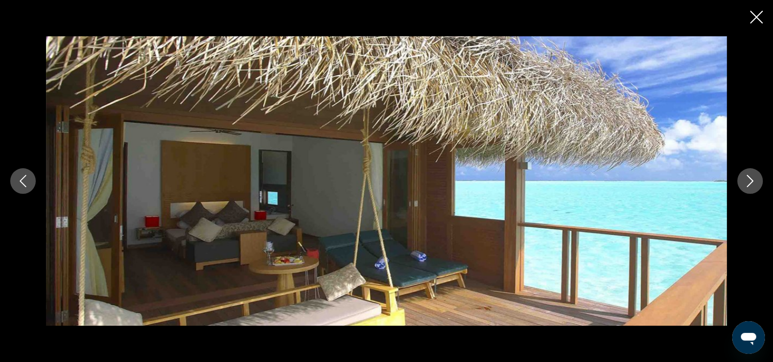
click at [748, 180] on icon "Image suivante" at bounding box center [750, 181] width 12 height 12
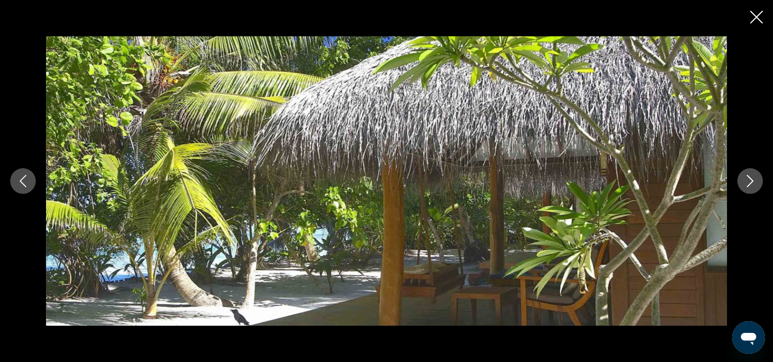
click at [748, 180] on icon "Image suivante" at bounding box center [750, 181] width 12 height 12
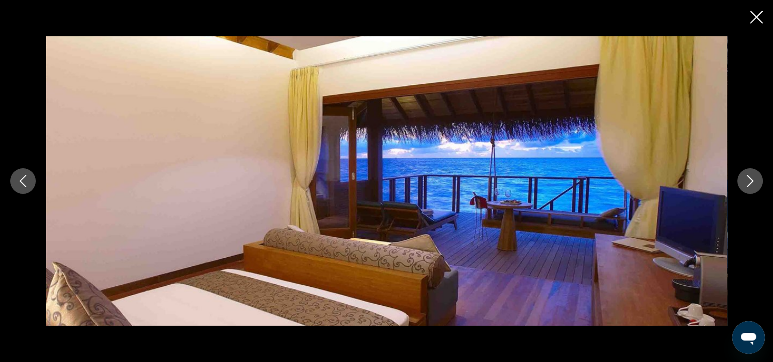
click at [748, 180] on icon "Image suivante" at bounding box center [750, 181] width 12 height 12
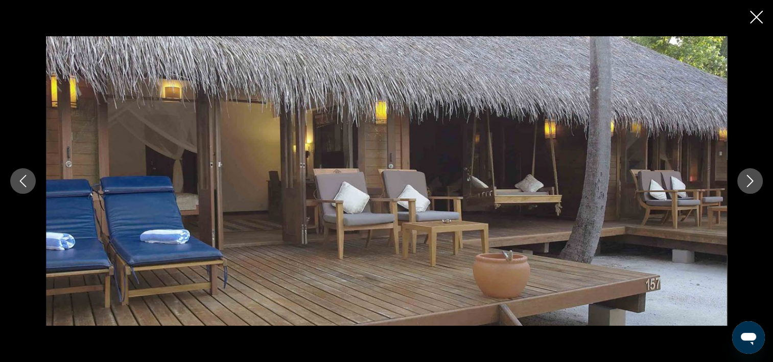
click at [748, 180] on icon "Image suivante" at bounding box center [750, 181] width 12 height 12
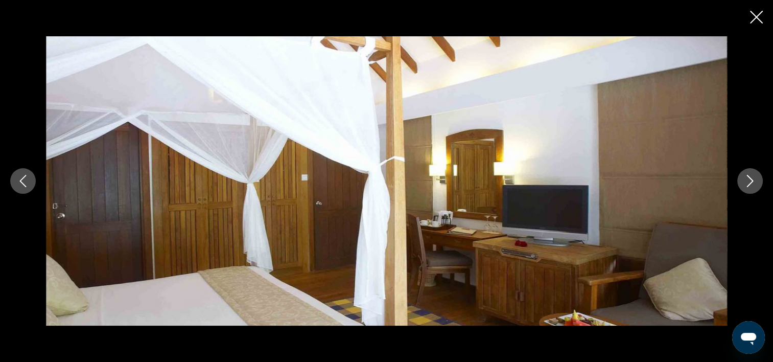
click at [748, 180] on icon "Image suivante" at bounding box center [750, 181] width 12 height 12
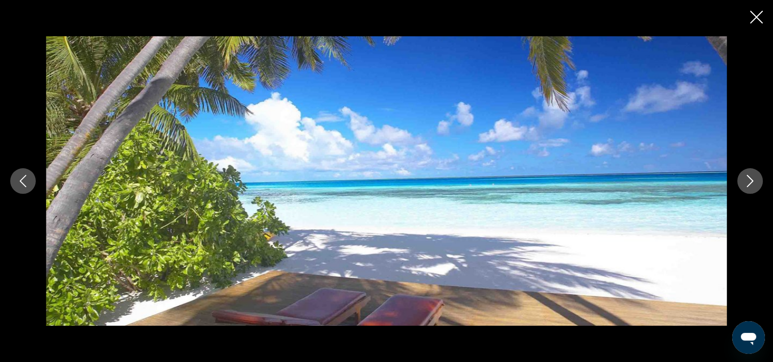
click at [746, 178] on icon "Image suivante" at bounding box center [750, 181] width 12 height 12
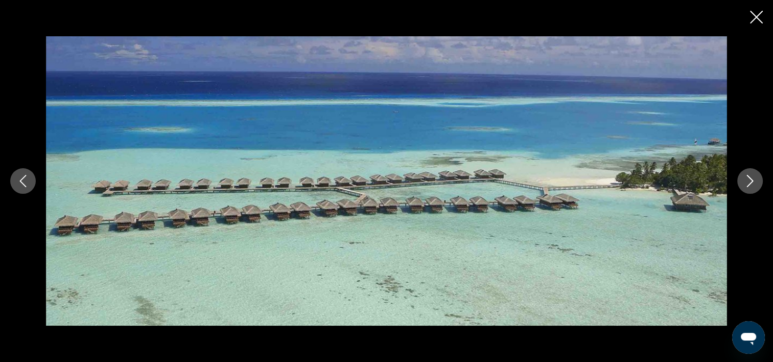
click at [751, 180] on icon "Image suivante" at bounding box center [750, 181] width 12 height 12
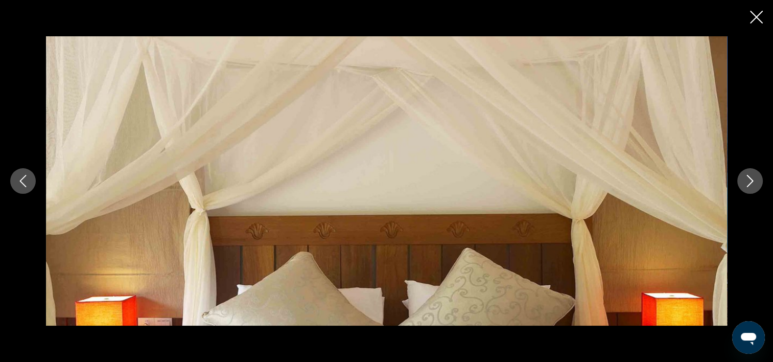
click at [750, 181] on icon "Image suivante" at bounding box center [750, 181] width 12 height 12
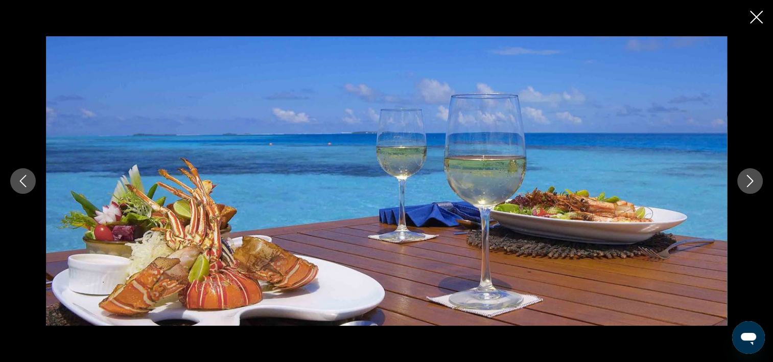
click at [750, 181] on icon "Image suivante" at bounding box center [750, 181] width 12 height 12
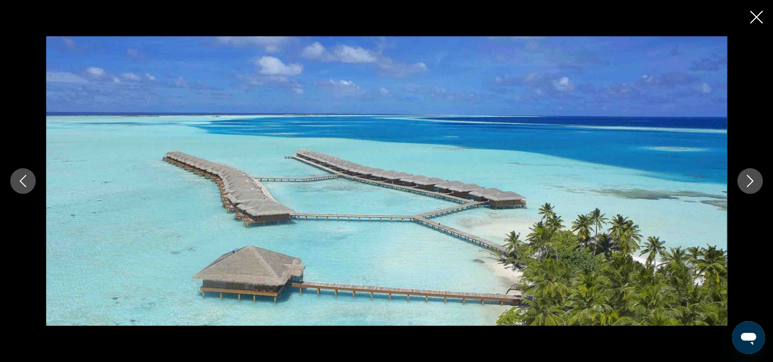
click at [750, 181] on icon "Image suivante" at bounding box center [750, 181] width 12 height 12
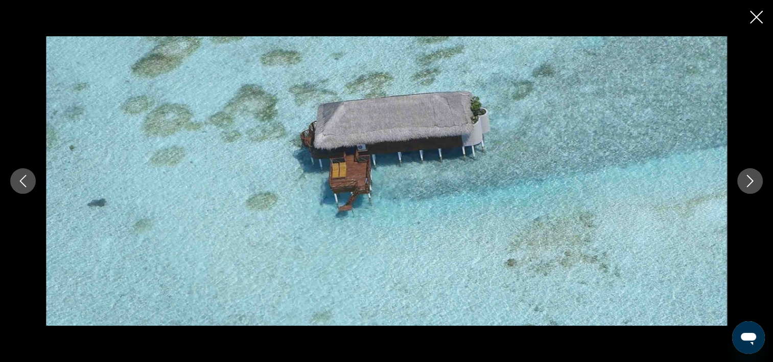
scroll to position [1176, 0]
click at [754, 15] on icon "Fermer le diaporama" at bounding box center [756, 17] width 13 height 13
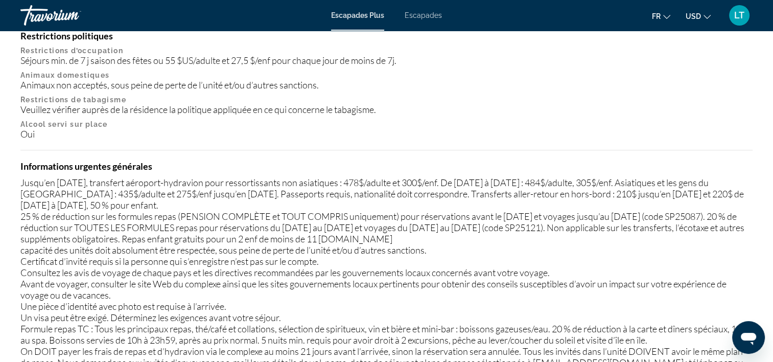
drag, startPoint x: 695, startPoint y: 119, endPoint x: 603, endPoint y: 103, distance: 92.8
click at [603, 103] on div "Restrictions politiques Restrictions d’occupation Séjours min. de 7 j saison de…" at bounding box center [386, 84] width 732 height 109
